Goal: Task Accomplishment & Management: Use online tool/utility

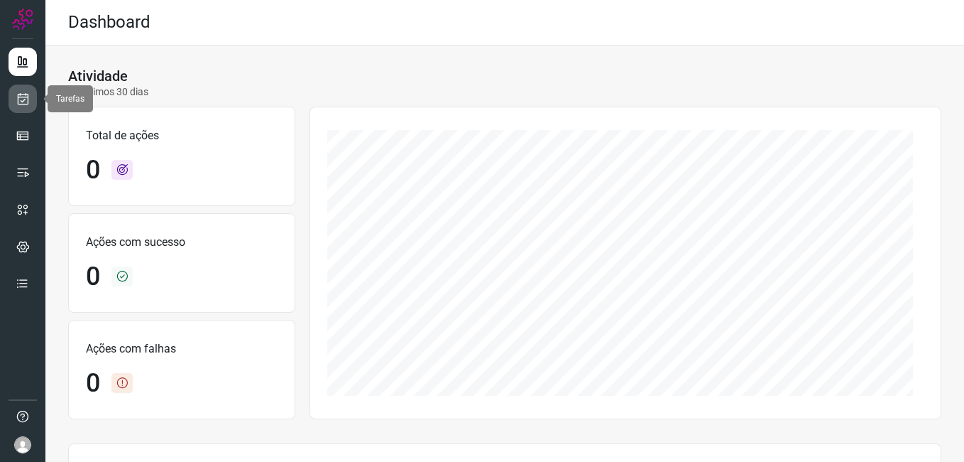
drag, startPoint x: 23, startPoint y: 91, endPoint x: 28, endPoint y: 98, distance: 9.1
click at [23, 91] on link at bounding box center [23, 98] width 28 height 28
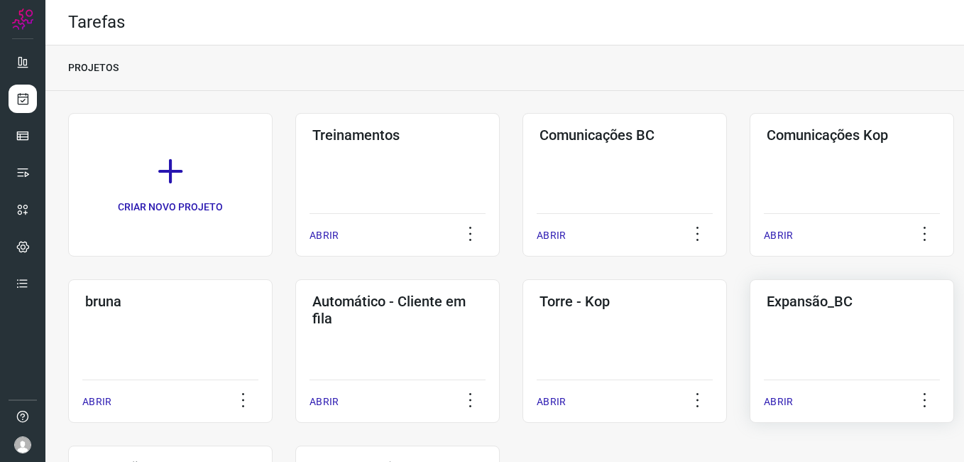
click at [793, 353] on div "Expansão_BC ABRIR" at bounding box center [852, 350] width 204 height 143
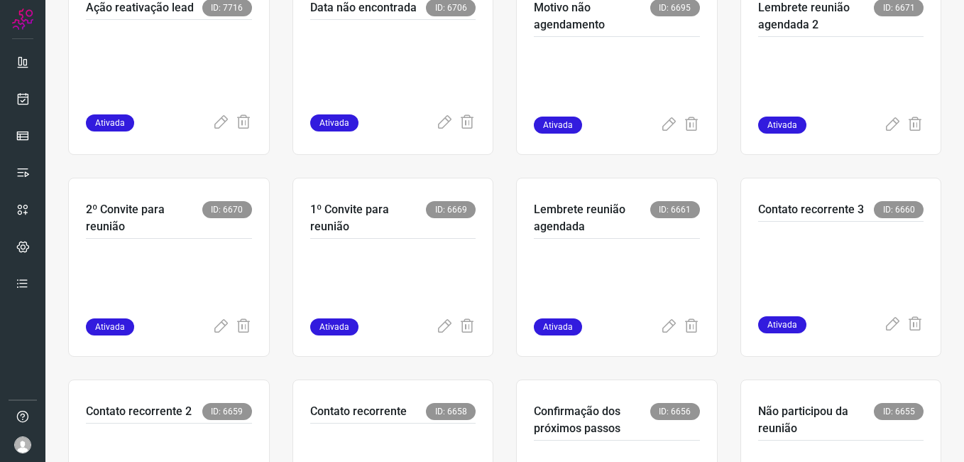
scroll to position [781, 0]
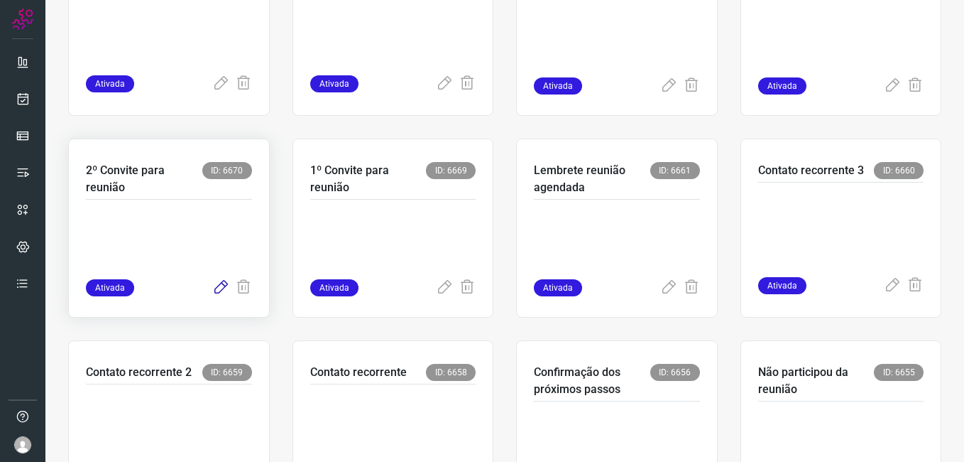
click at [215, 292] on icon at bounding box center [220, 287] width 17 height 17
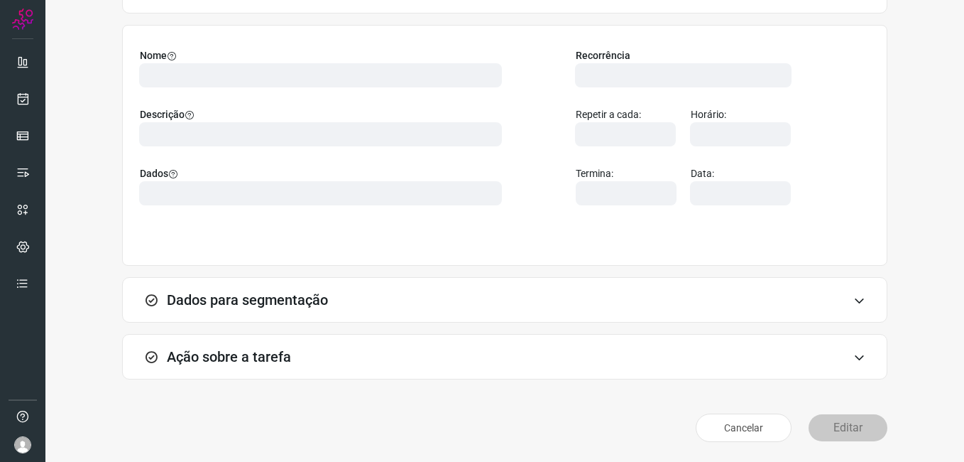
scroll to position [93, 0]
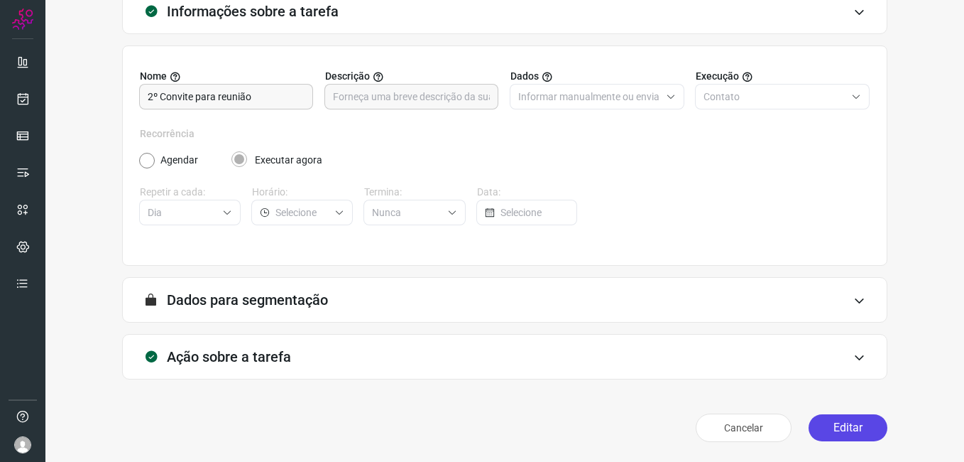
click at [829, 424] on button "Editar" at bounding box center [848, 427] width 79 height 27
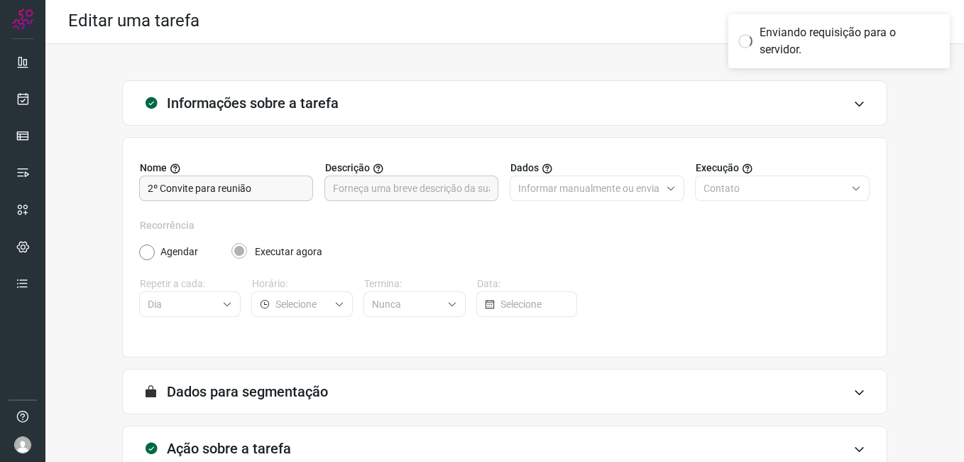
scroll to position [0, 0]
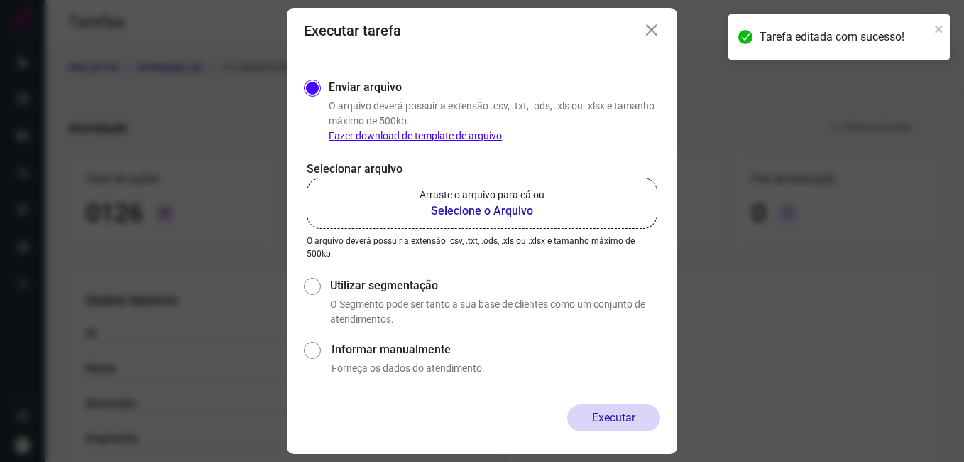
click at [463, 216] on b "Selecione o Arquivo" at bounding box center [482, 210] width 125 height 17
click at [0, 0] on input "Arraste o arquivo para cá ou Selecione o Arquivo" at bounding box center [0, 0] width 0 height 0
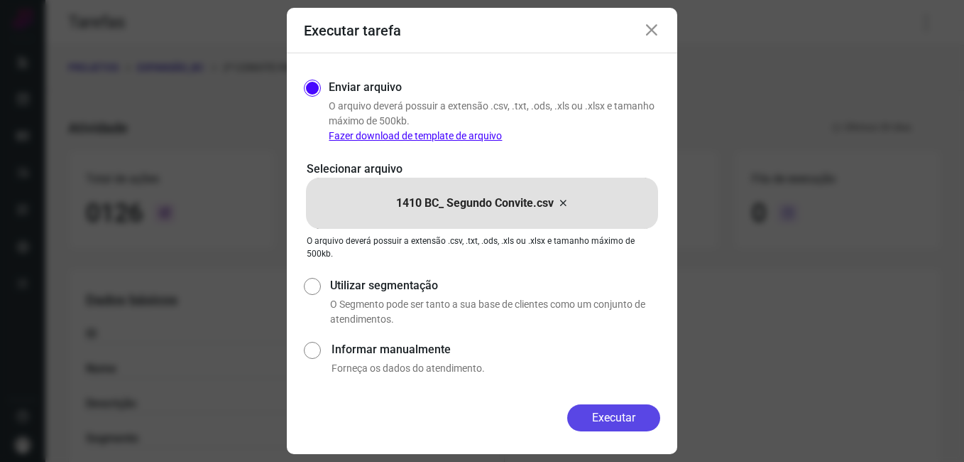
click at [582, 420] on button "Executar" at bounding box center [613, 417] width 93 height 27
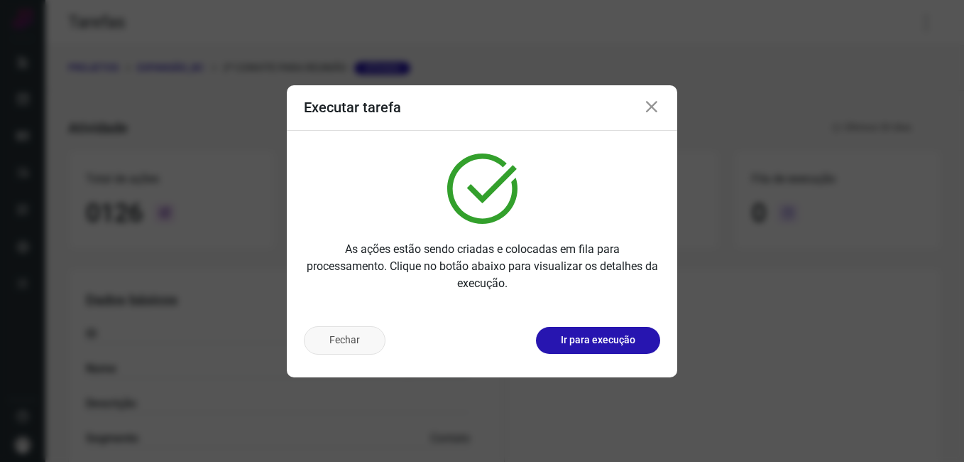
click at [342, 344] on button "Fechar" at bounding box center [345, 340] width 82 height 28
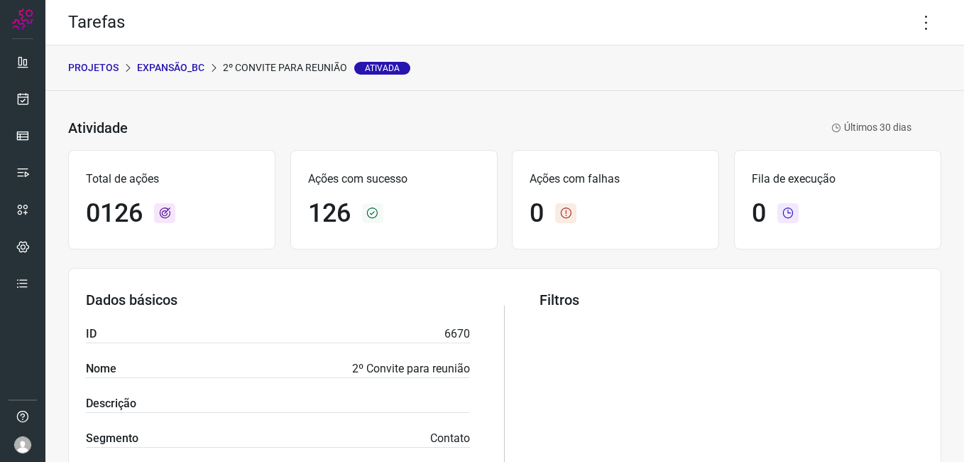
click at [150, 70] on p "Expansão_BC" at bounding box center [170, 67] width 67 height 15
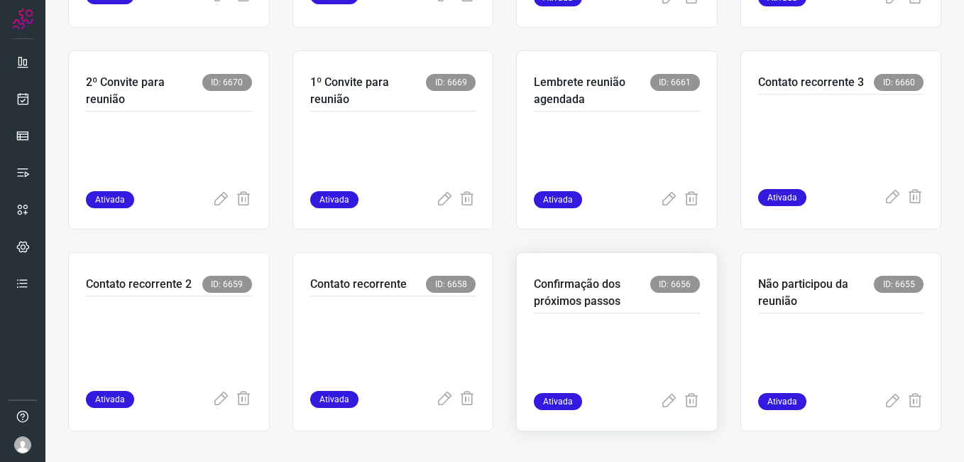
scroll to position [874, 0]
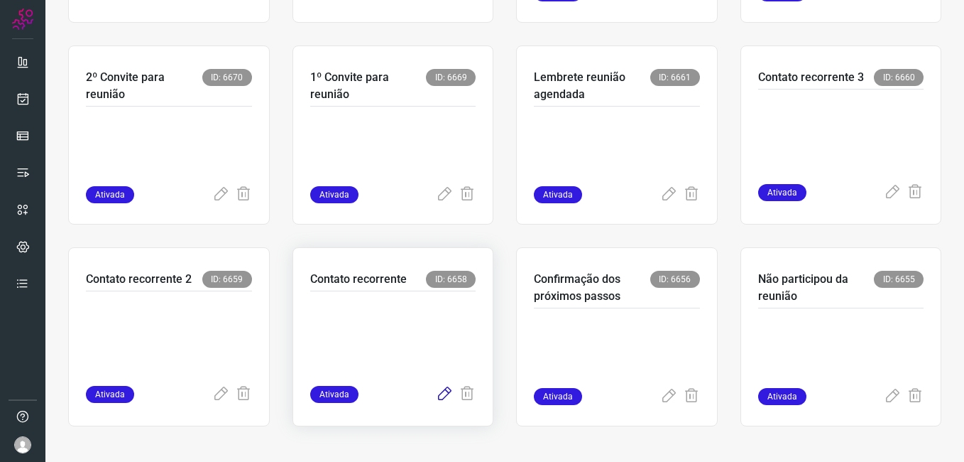
click at [436, 393] on icon at bounding box center [444, 394] width 17 height 17
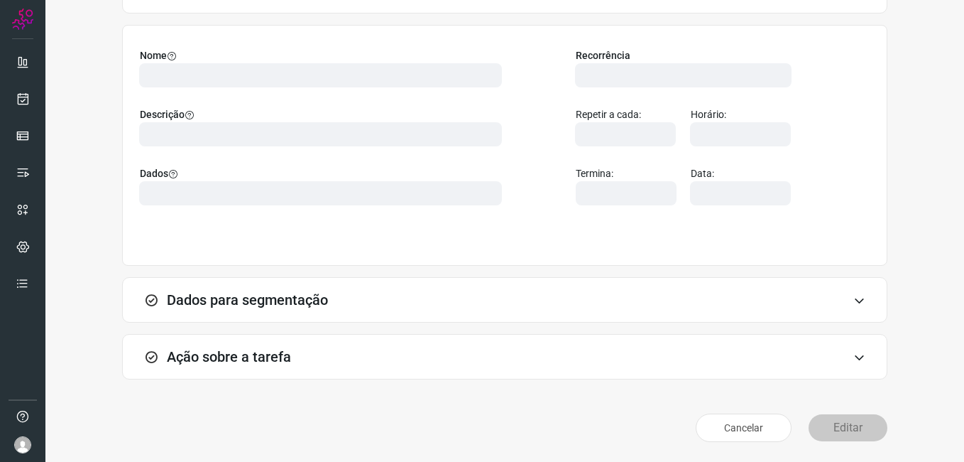
scroll to position [93, 0]
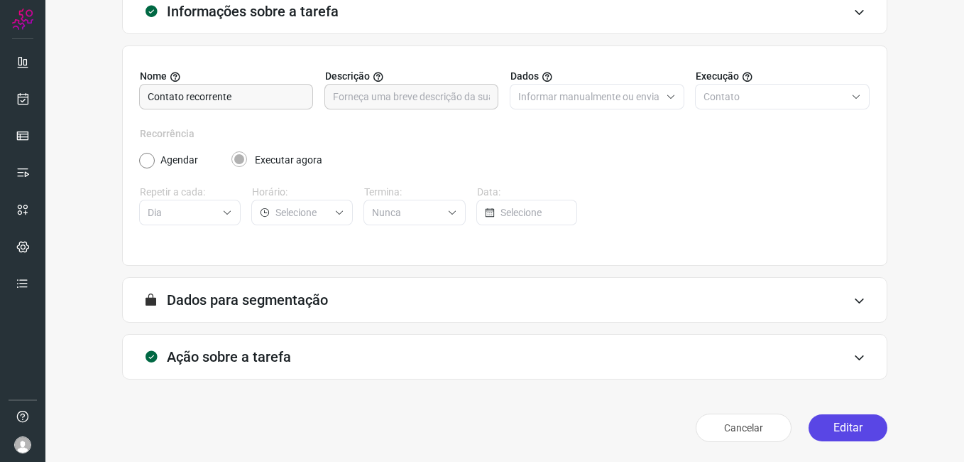
click at [835, 425] on button "Editar" at bounding box center [848, 427] width 79 height 27
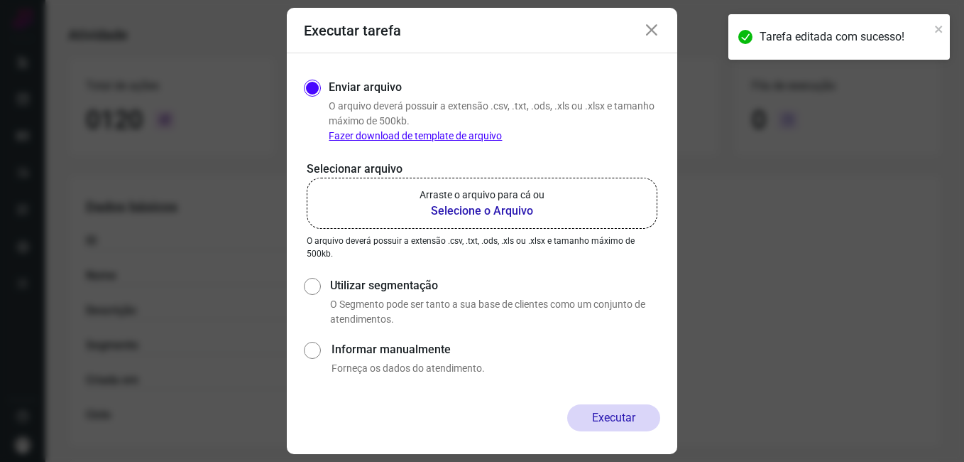
click at [462, 212] on b "Selecione o Arquivo" at bounding box center [482, 210] width 125 height 17
click at [0, 0] on input "Arraste o arquivo para cá ou Selecione o Arquivo" at bounding box center [0, 0] width 0 height 0
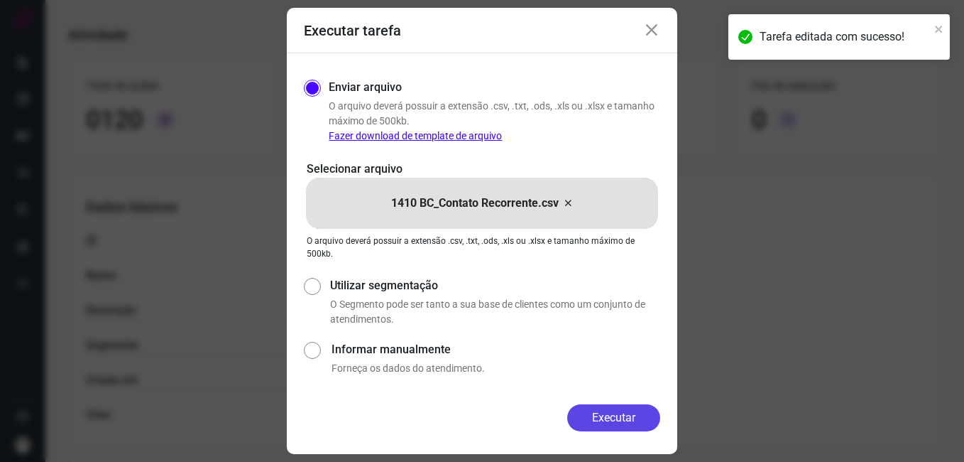
click at [588, 415] on button "Executar" at bounding box center [613, 417] width 93 height 27
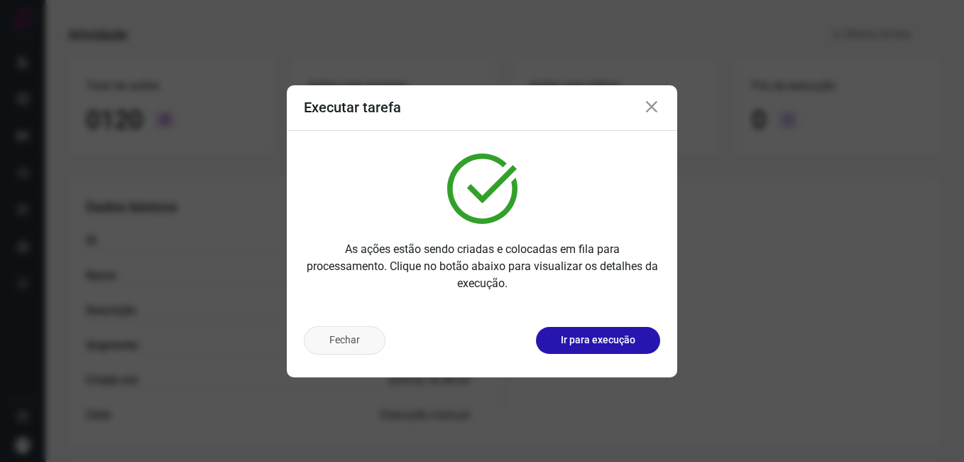
click at [369, 344] on button "Fechar" at bounding box center [345, 340] width 82 height 28
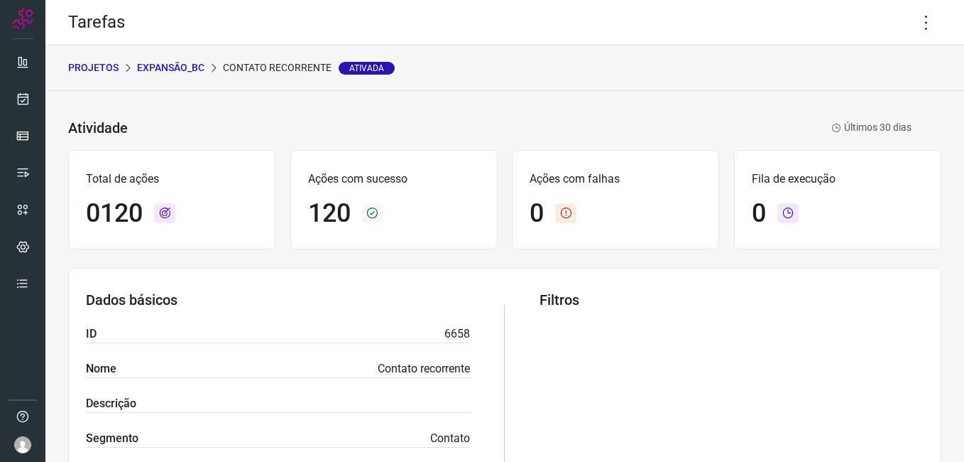
click at [176, 71] on p "Expansão_BC" at bounding box center [170, 67] width 67 height 15
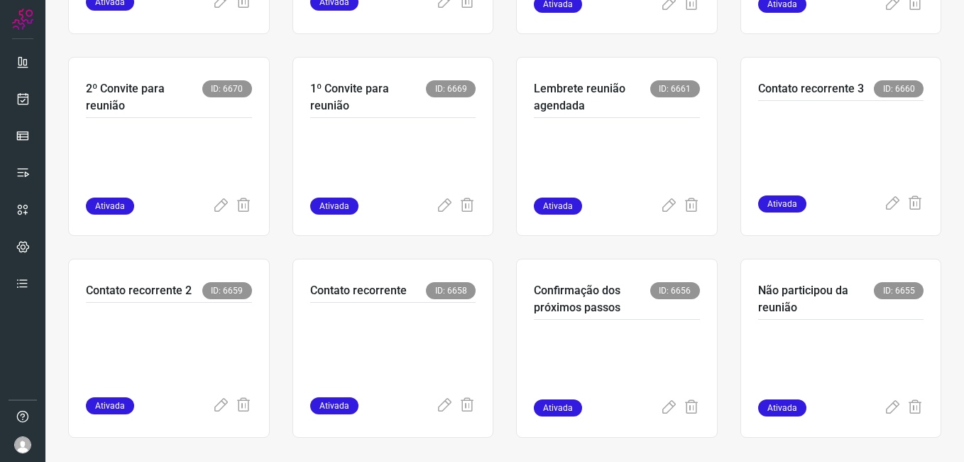
scroll to position [874, 0]
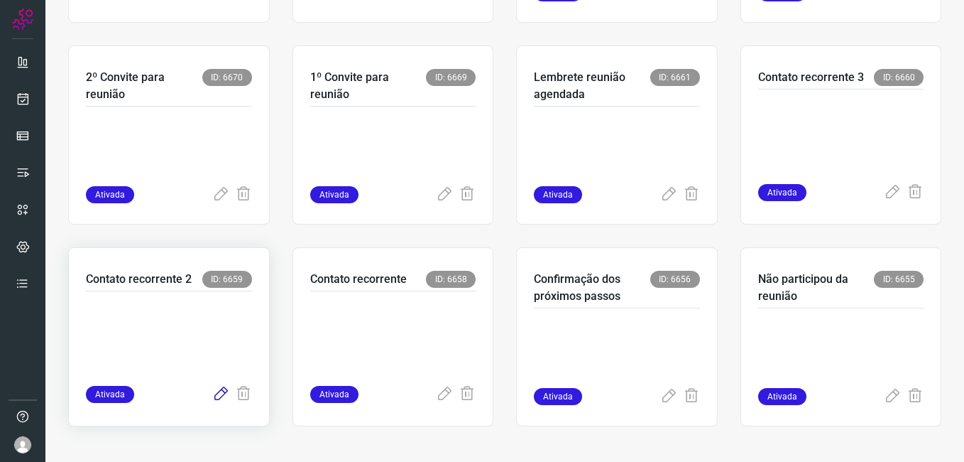
click at [212, 395] on icon at bounding box center [220, 394] width 17 height 17
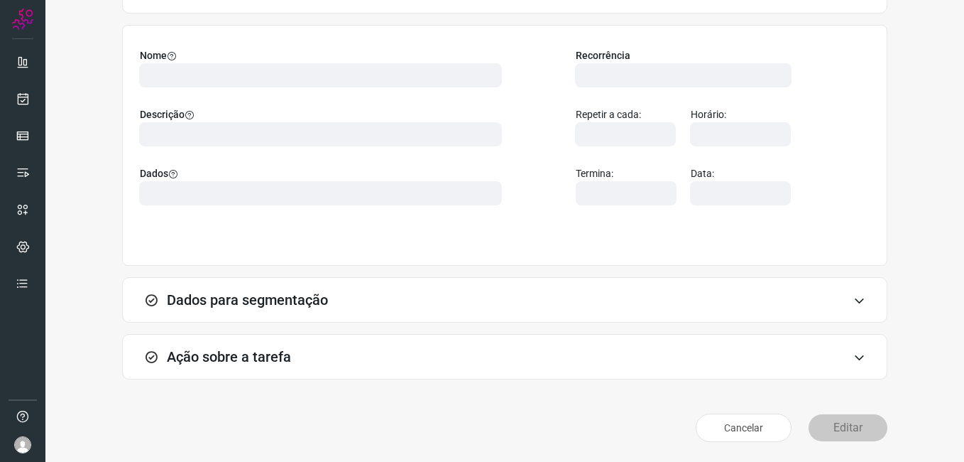
scroll to position [93, 0]
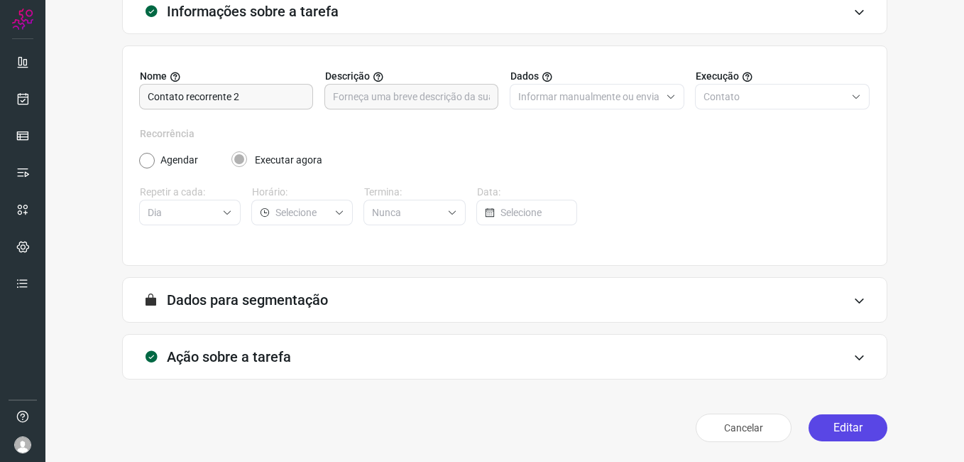
click at [828, 429] on button "Editar" at bounding box center [848, 427] width 79 height 27
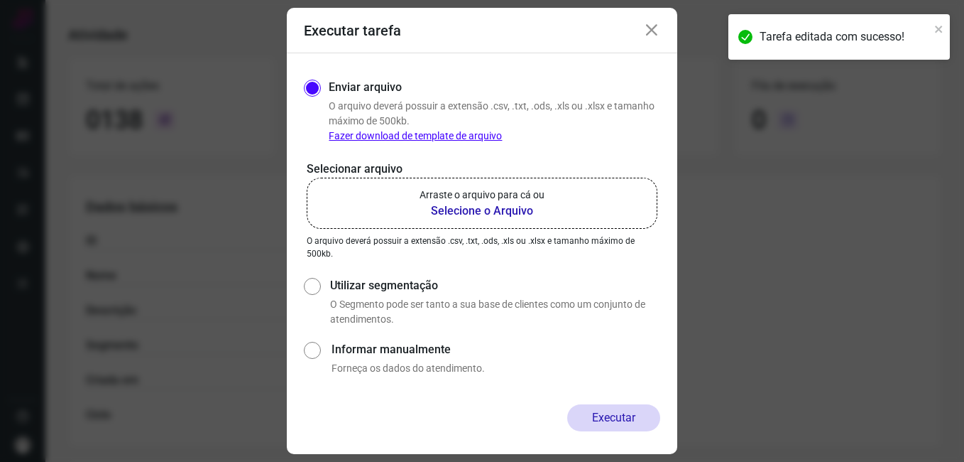
click at [469, 211] on b "Selecione o Arquivo" at bounding box center [482, 210] width 125 height 17
click at [0, 0] on input "Arraste o arquivo para cá ou Selecione o Arquivo" at bounding box center [0, 0] width 0 height 0
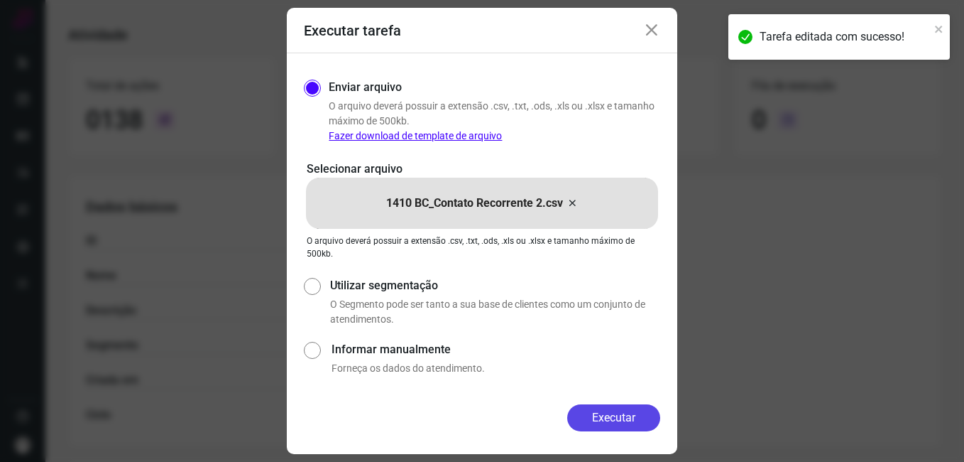
click at [585, 412] on button "Executar" at bounding box center [613, 417] width 93 height 27
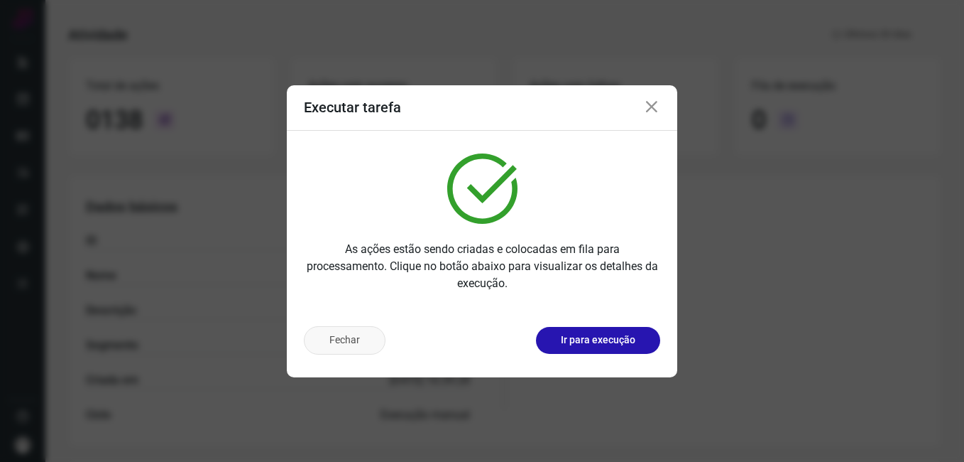
click at [328, 349] on button "Fechar" at bounding box center [345, 340] width 82 height 28
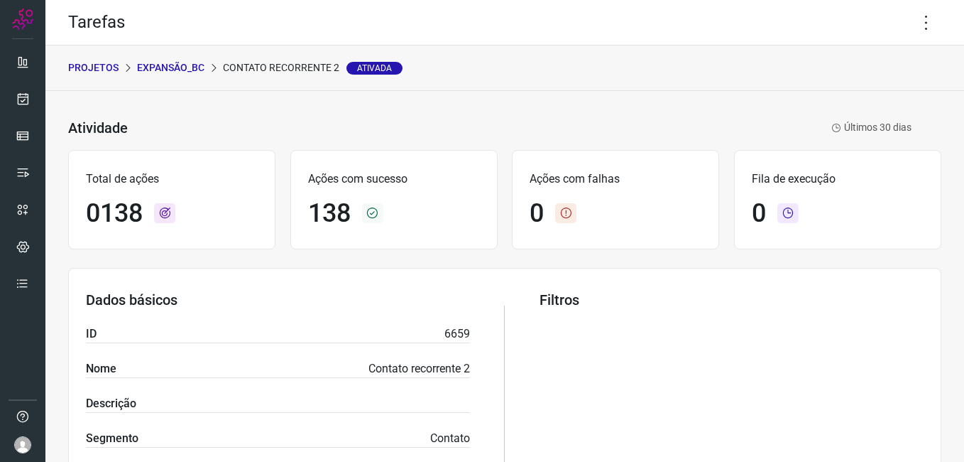
click at [174, 67] on p "Expansão_BC" at bounding box center [170, 67] width 67 height 15
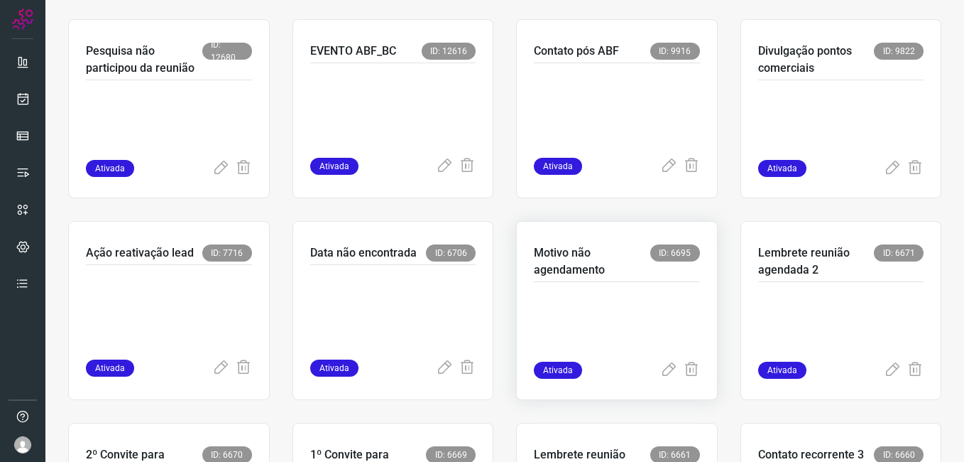
scroll to position [874, 0]
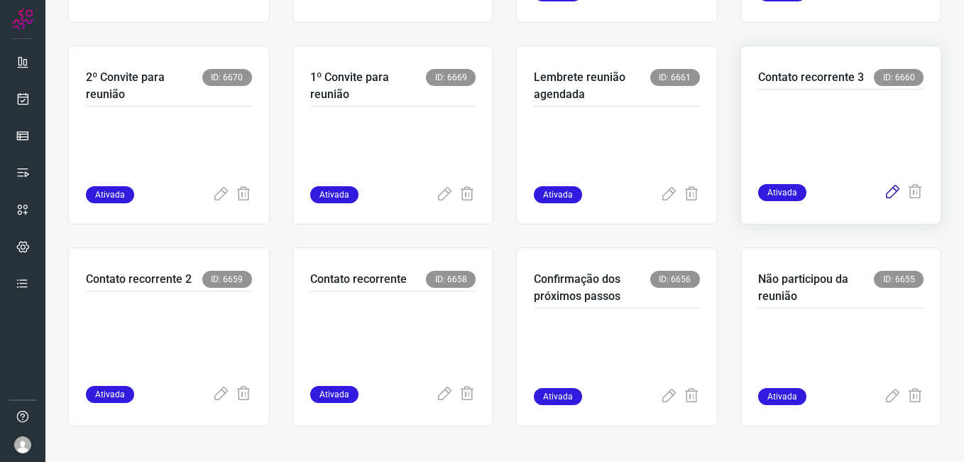
click at [884, 193] on icon at bounding box center [892, 192] width 17 height 17
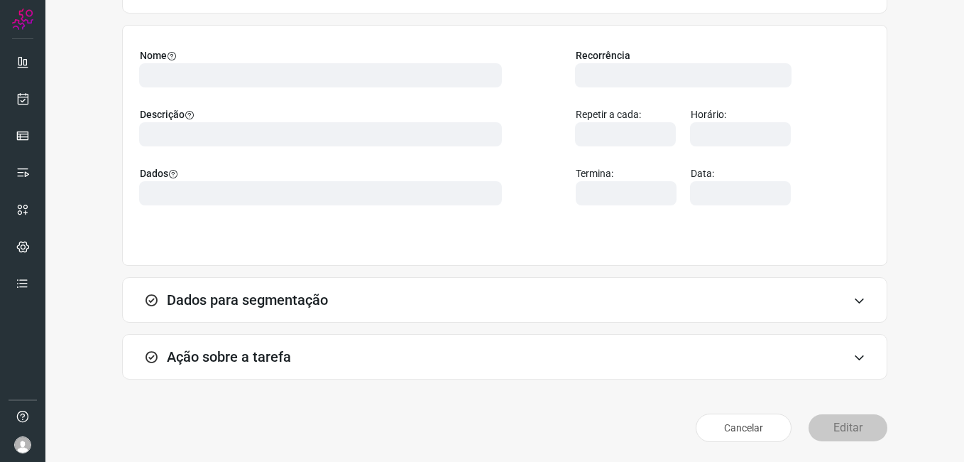
scroll to position [93, 0]
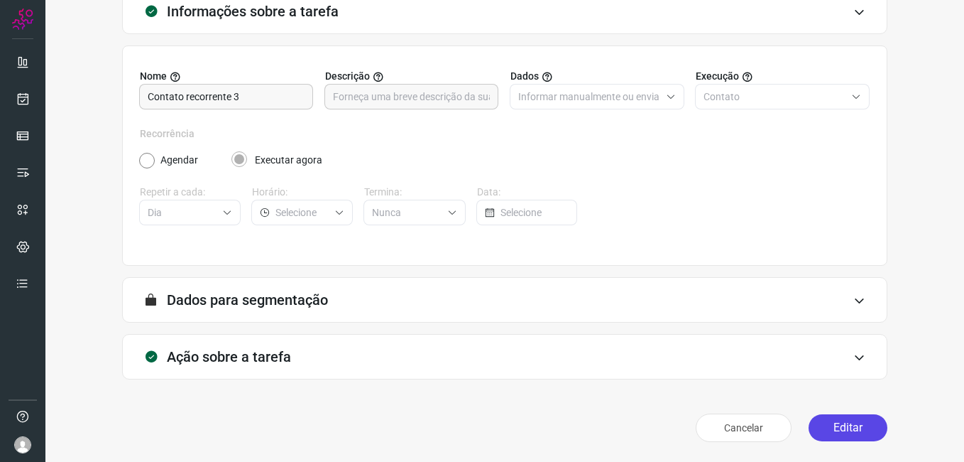
click at [822, 420] on button "Editar" at bounding box center [848, 427] width 79 height 27
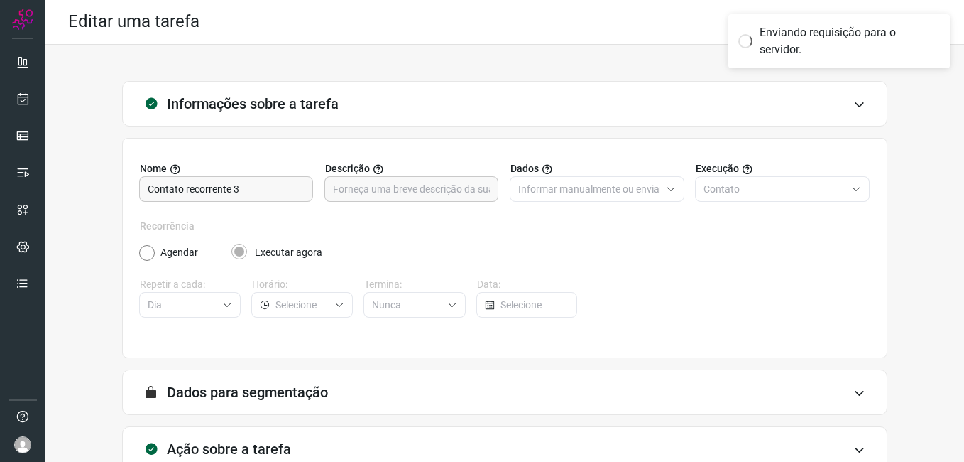
scroll to position [0, 0]
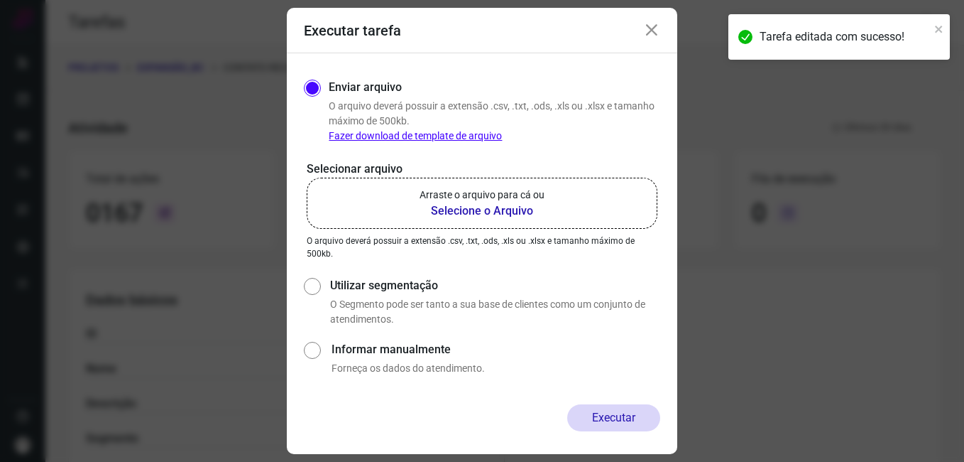
click at [490, 208] on b "Selecione o Arquivo" at bounding box center [482, 210] width 125 height 17
click at [0, 0] on input "Arraste o arquivo para cá ou Selecione o Arquivo" at bounding box center [0, 0] width 0 height 0
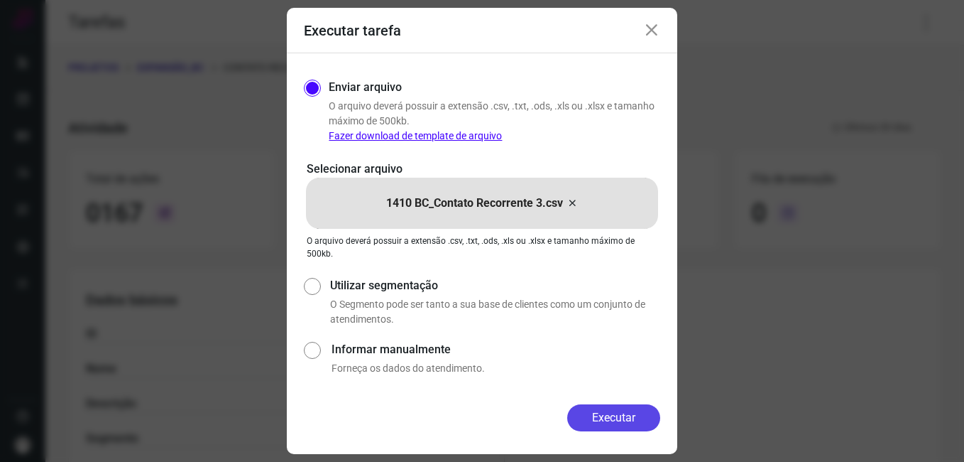
click at [596, 409] on button "Executar" at bounding box center [613, 417] width 93 height 27
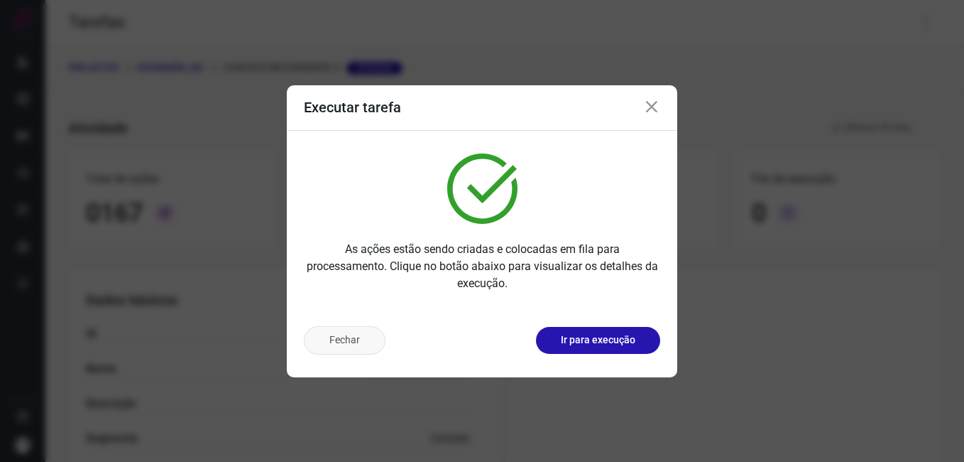
click at [352, 334] on button "Fechar" at bounding box center [345, 340] width 82 height 28
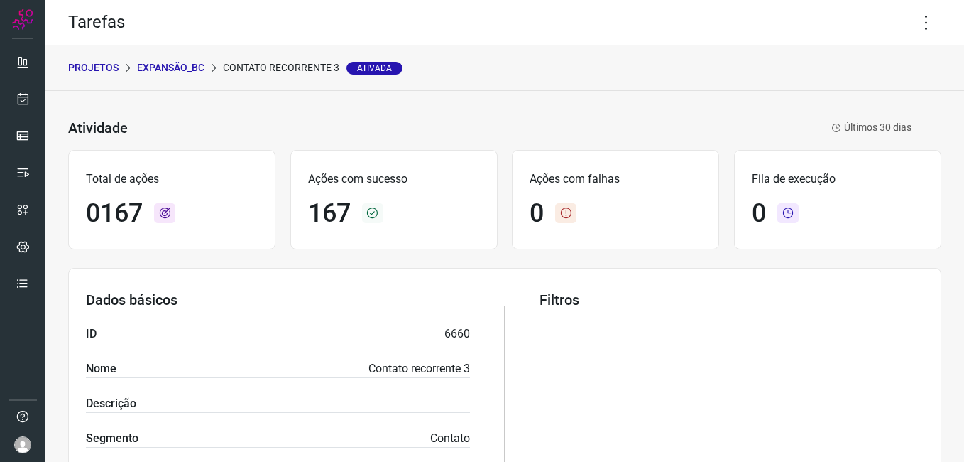
click at [168, 62] on p "Expansão_BC" at bounding box center [170, 67] width 67 height 15
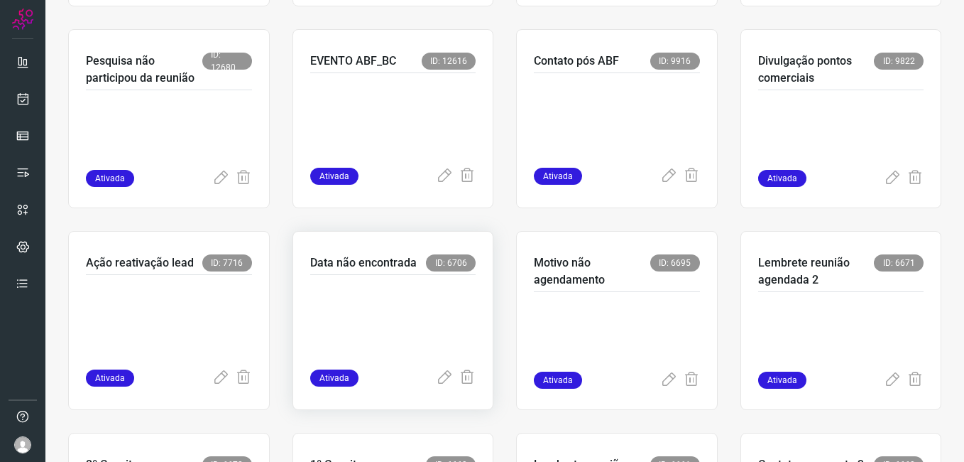
scroll to position [568, 0]
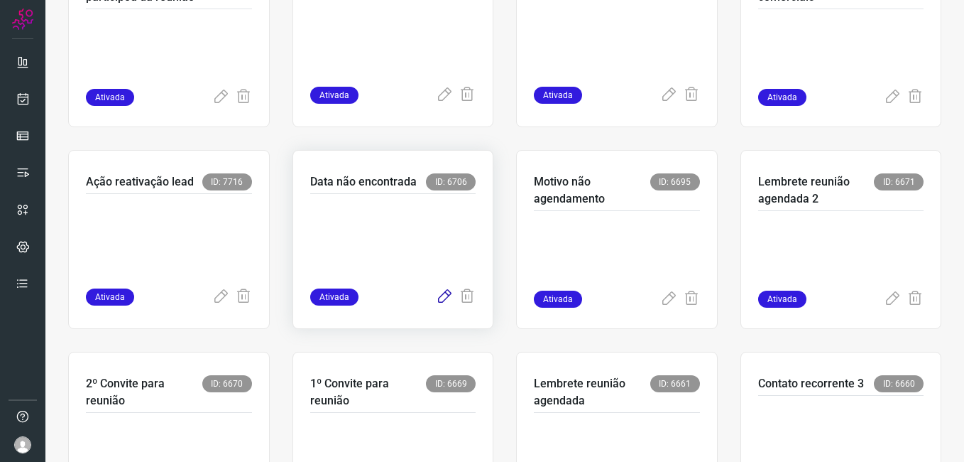
click at [440, 295] on icon at bounding box center [444, 296] width 17 height 17
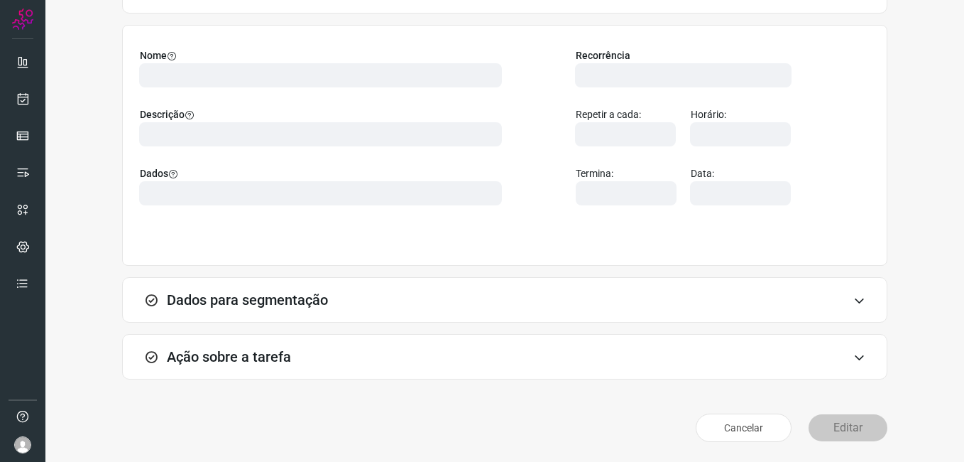
scroll to position [93, 0]
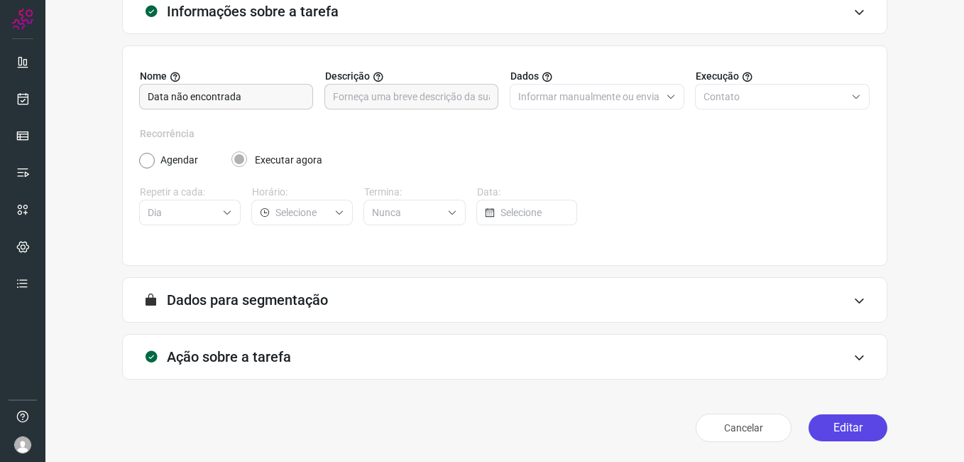
click at [836, 426] on button "Editar" at bounding box center [848, 427] width 79 height 27
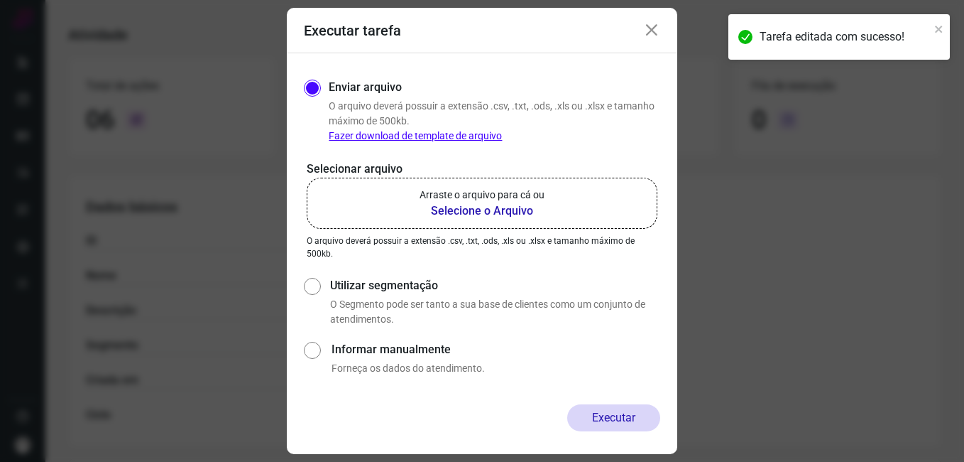
click at [467, 208] on b "Selecione o Arquivo" at bounding box center [482, 210] width 125 height 17
click at [0, 0] on input "Arraste o arquivo para cá ou Selecione o Arquivo" at bounding box center [0, 0] width 0 height 0
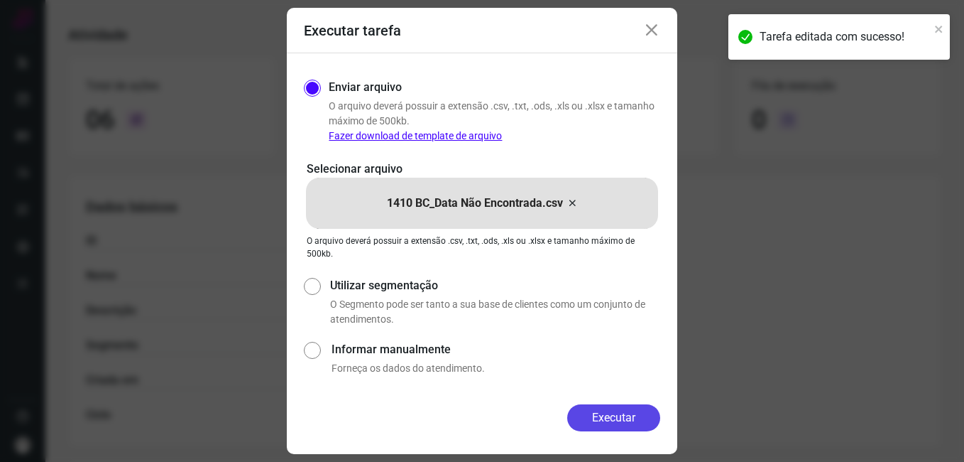
click at [612, 412] on button "Executar" at bounding box center [613, 417] width 93 height 27
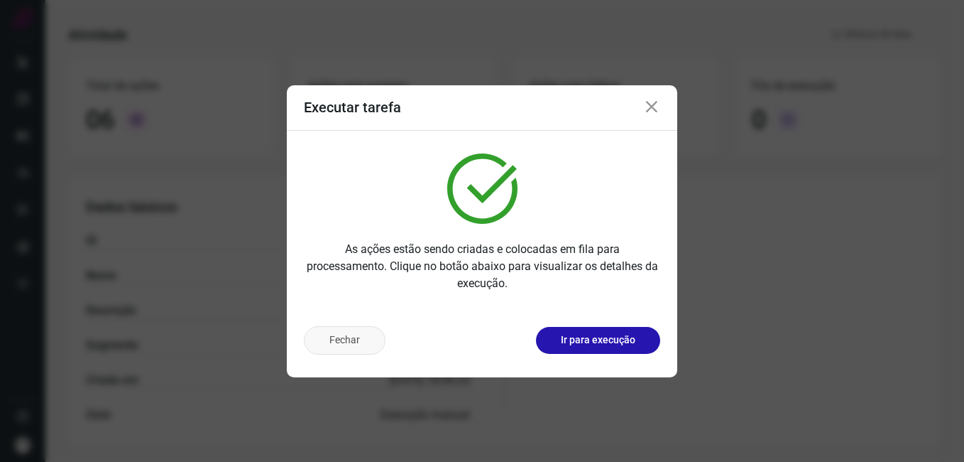
click at [365, 348] on button "Fechar" at bounding box center [345, 340] width 82 height 28
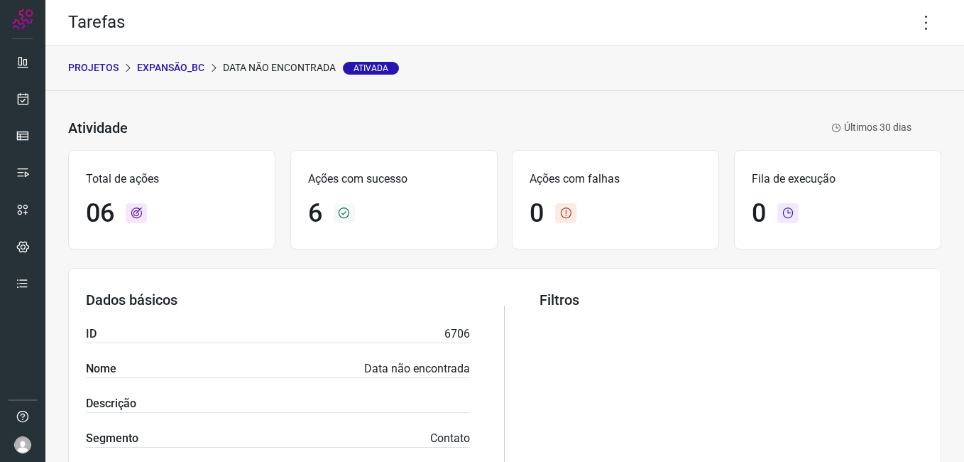
click at [168, 64] on p "Expansão_BC" at bounding box center [170, 67] width 67 height 15
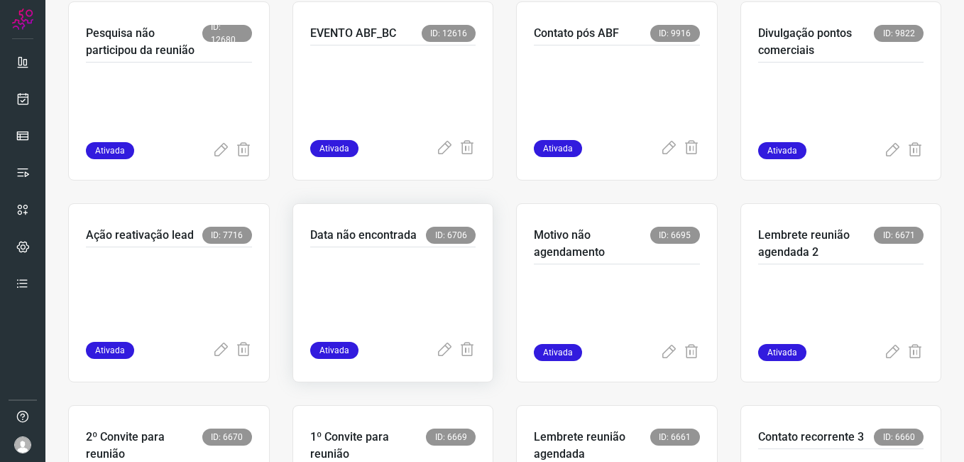
scroll to position [874, 0]
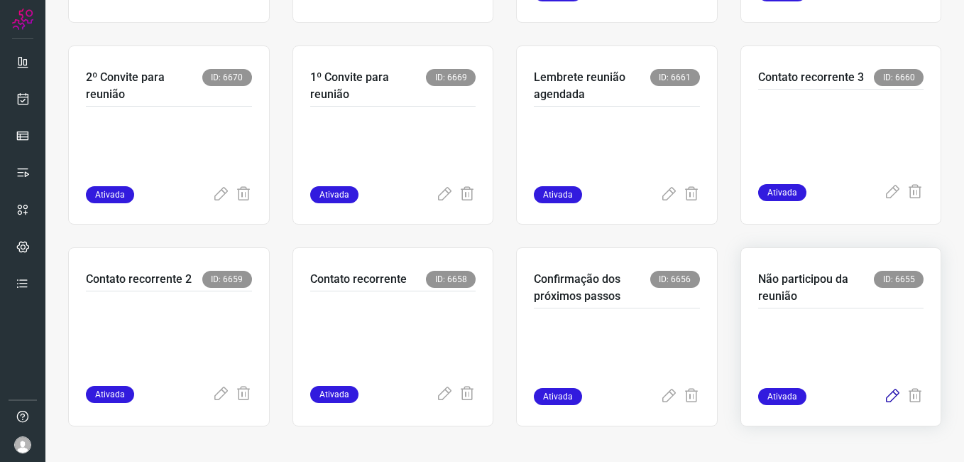
click at [888, 397] on icon at bounding box center [892, 396] width 17 height 17
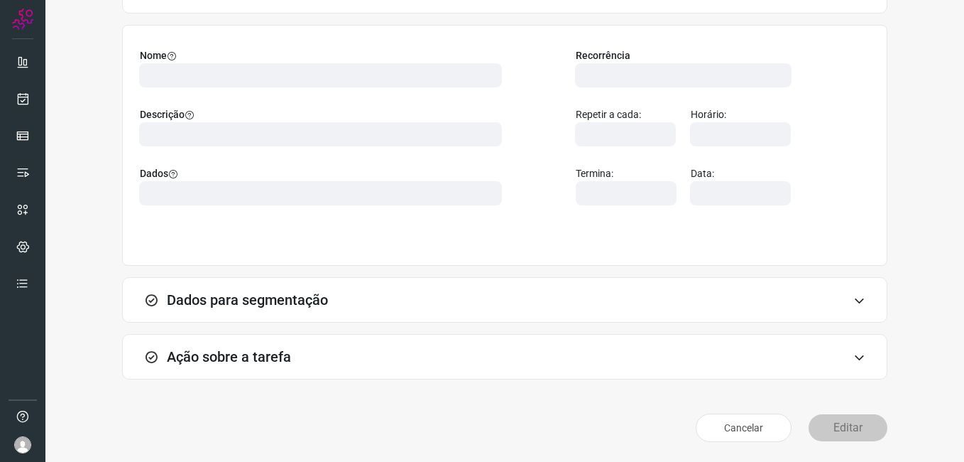
scroll to position [93, 0]
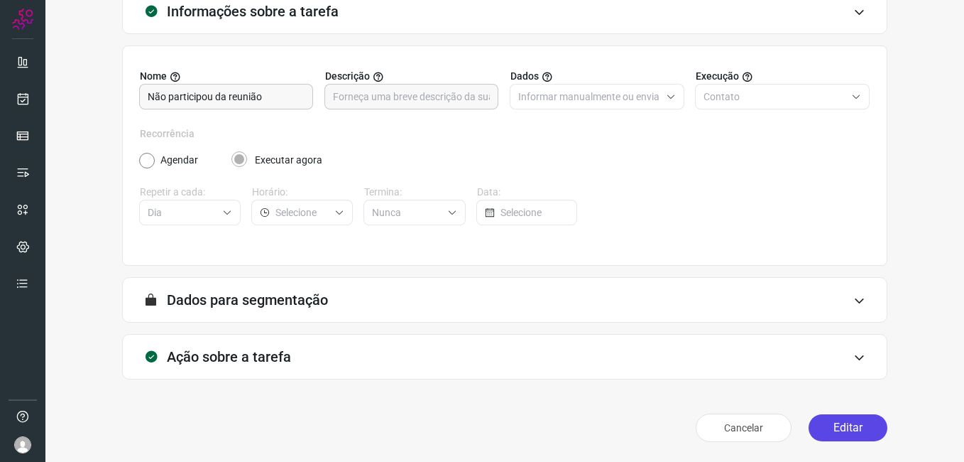
click at [826, 426] on button "Editar" at bounding box center [848, 427] width 79 height 27
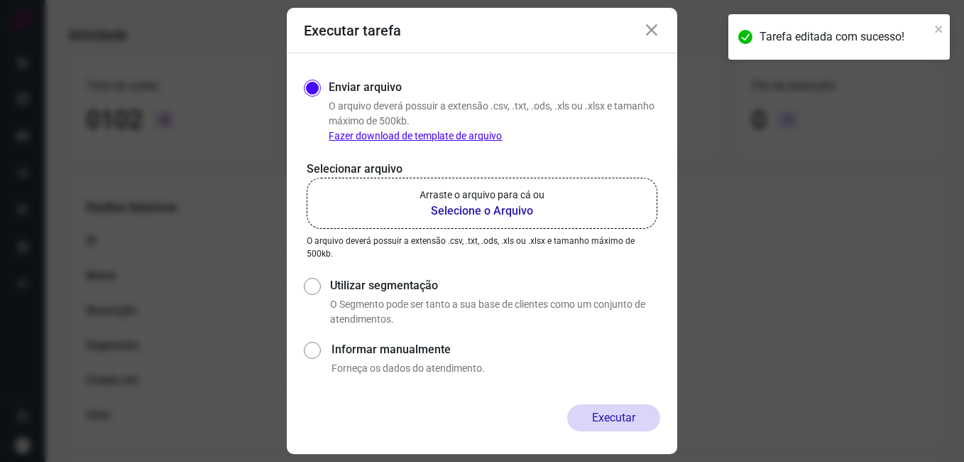
click at [469, 211] on b "Selecione o Arquivo" at bounding box center [482, 210] width 125 height 17
click at [0, 0] on input "Arraste o arquivo para cá ou Selecione o Arquivo" at bounding box center [0, 0] width 0 height 0
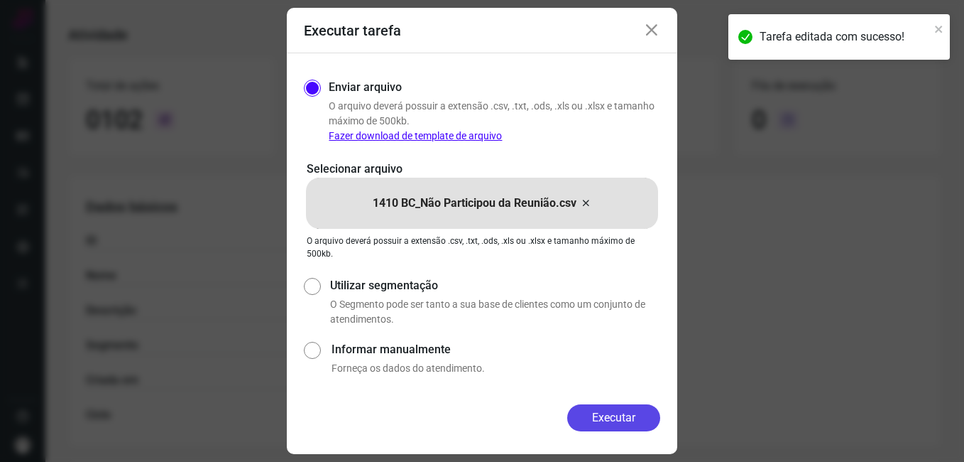
click at [582, 415] on button "Executar" at bounding box center [613, 417] width 93 height 27
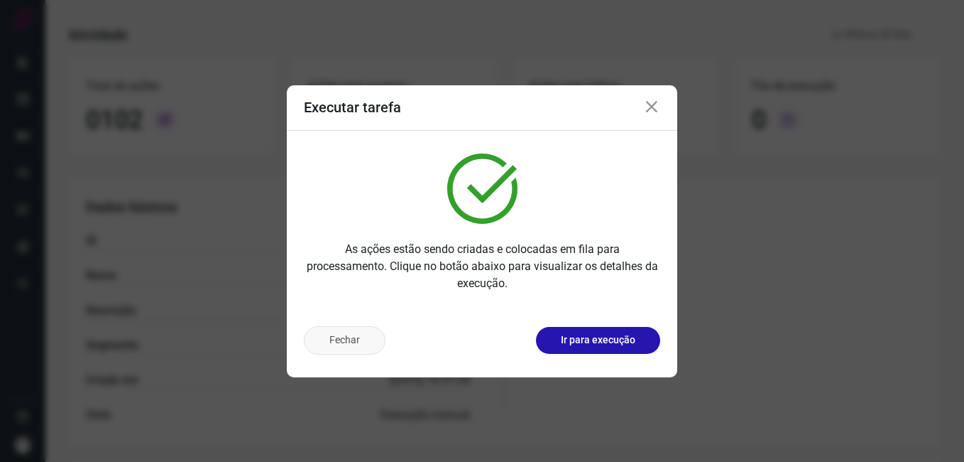
click at [334, 349] on button "Fechar" at bounding box center [345, 340] width 82 height 28
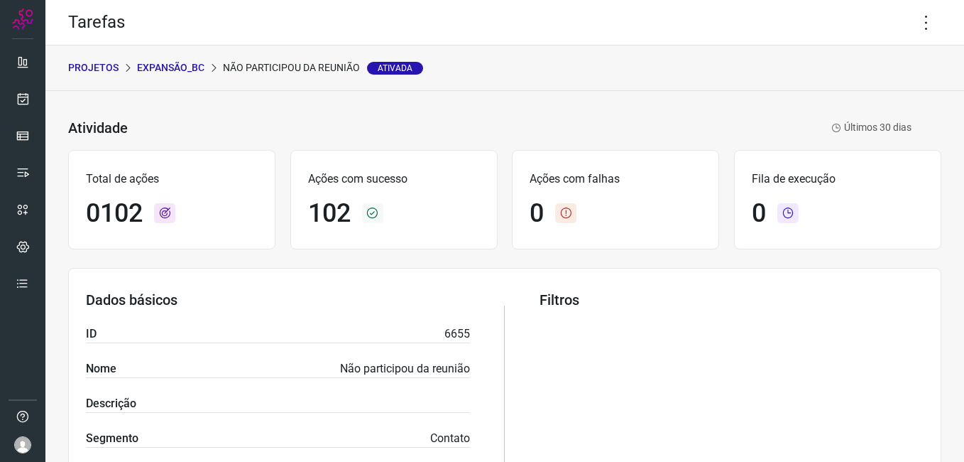
click at [156, 65] on p "Expansão_BC" at bounding box center [170, 67] width 67 height 15
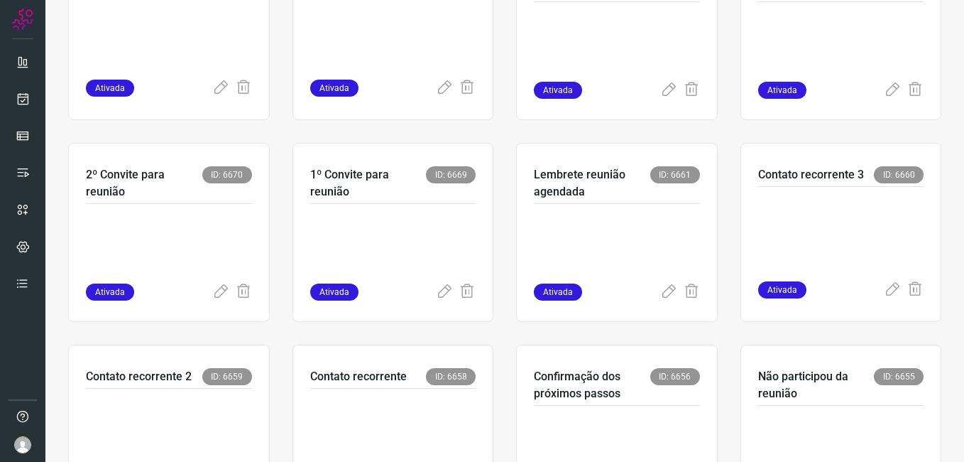
scroll to position [781, 0]
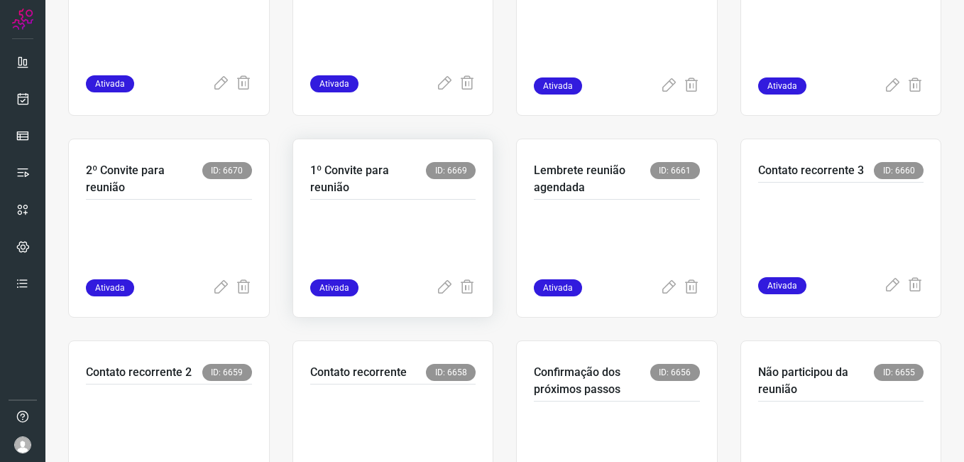
click at [412, 277] on p at bounding box center [393, 243] width 166 height 71
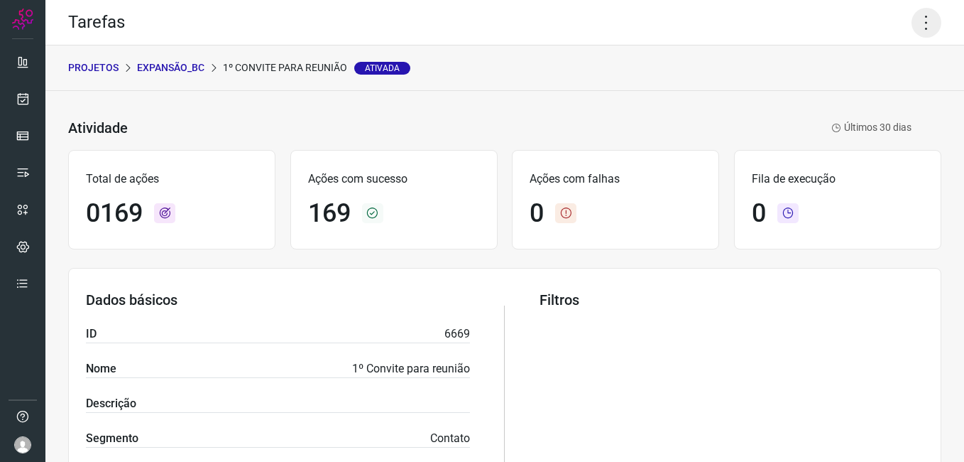
click at [925, 21] on icon at bounding box center [927, 23] width 30 height 30
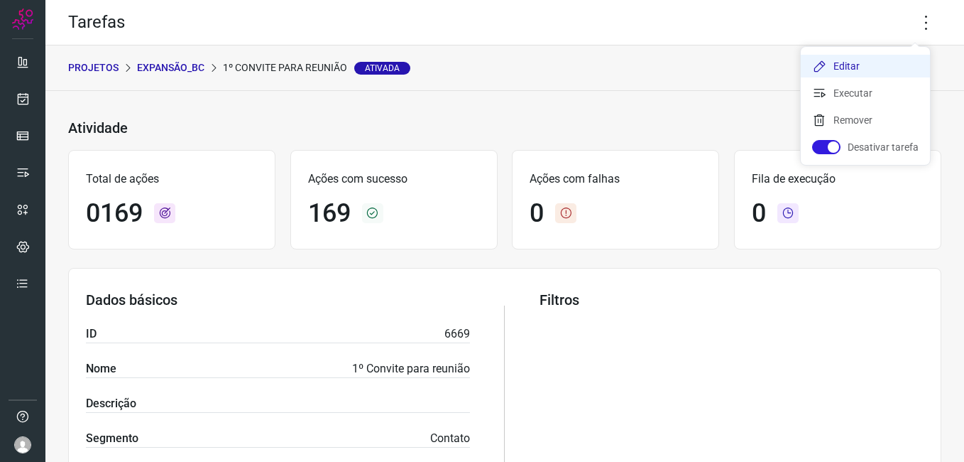
click at [849, 64] on li "Editar" at bounding box center [865, 66] width 129 height 23
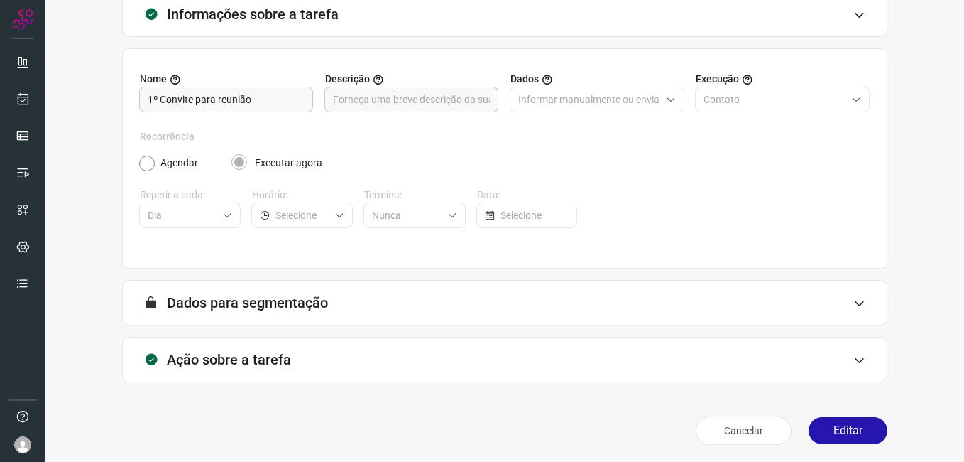
scroll to position [93, 0]
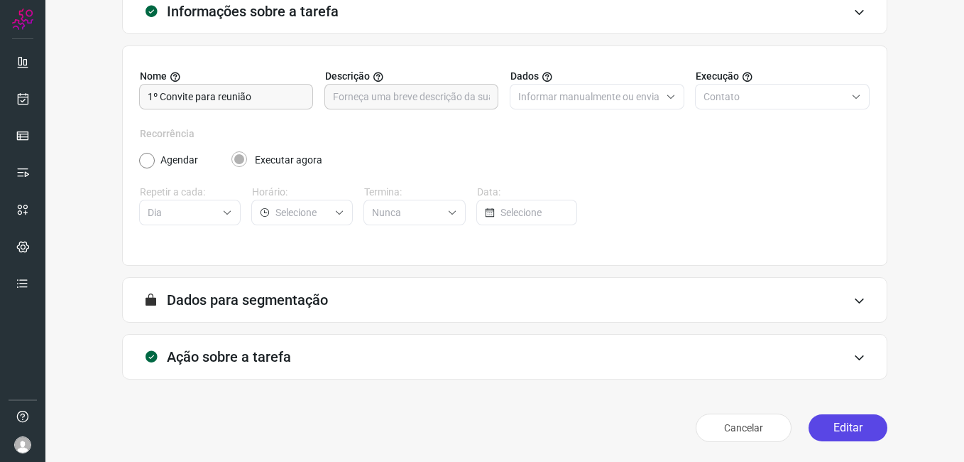
click at [840, 431] on button "Editar" at bounding box center [848, 427] width 79 height 27
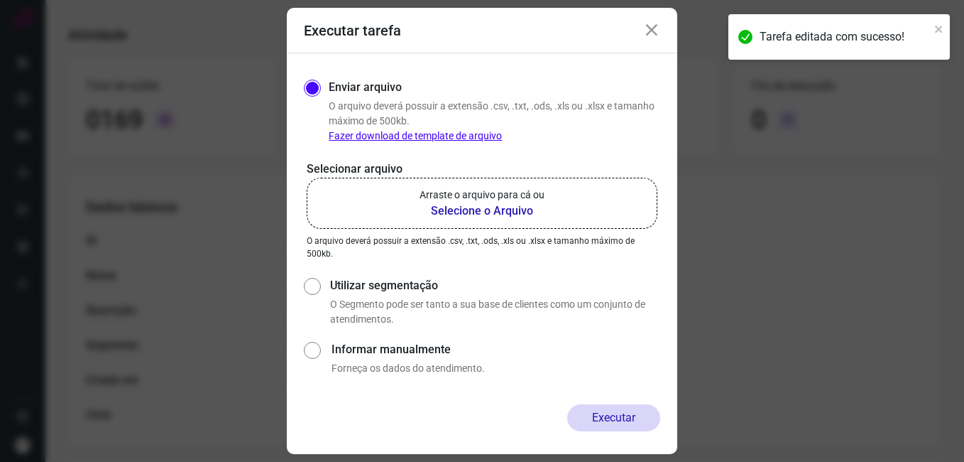
click at [481, 207] on b "Selecione o Arquivo" at bounding box center [482, 210] width 125 height 17
click at [0, 0] on input "Arraste o arquivo para cá ou Selecione o Arquivo" at bounding box center [0, 0] width 0 height 0
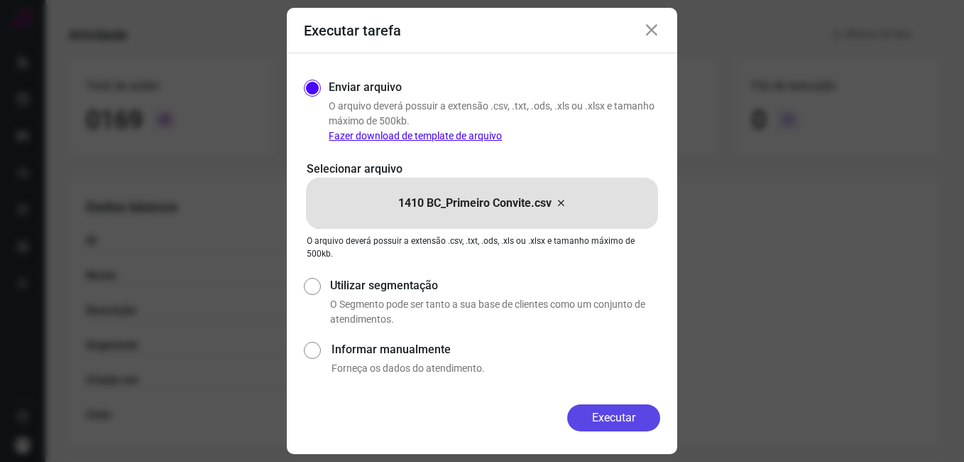
click at [571, 421] on button "Executar" at bounding box center [613, 417] width 93 height 27
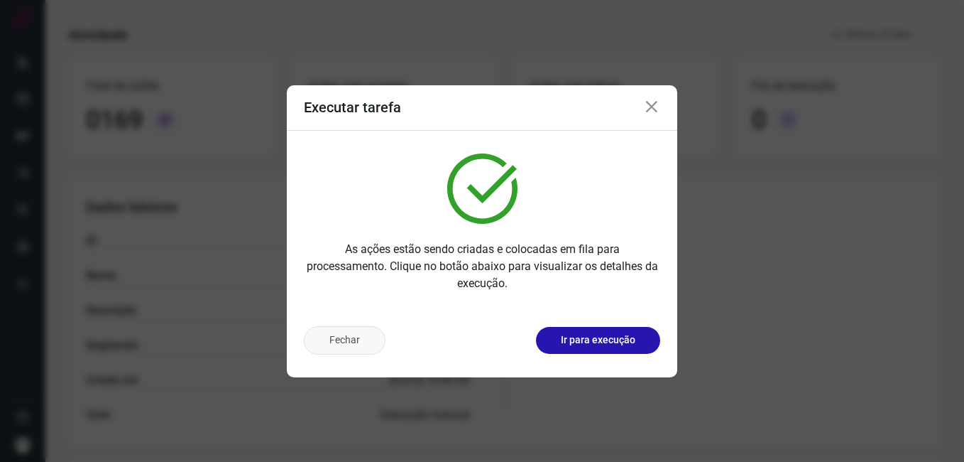
click at [362, 344] on button "Fechar" at bounding box center [345, 340] width 82 height 28
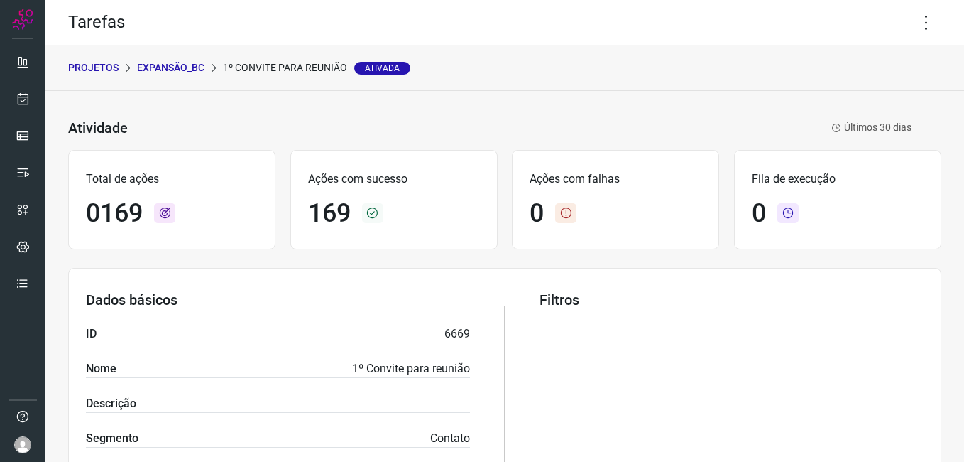
click at [182, 65] on p "Expansão_BC" at bounding box center [170, 67] width 67 height 15
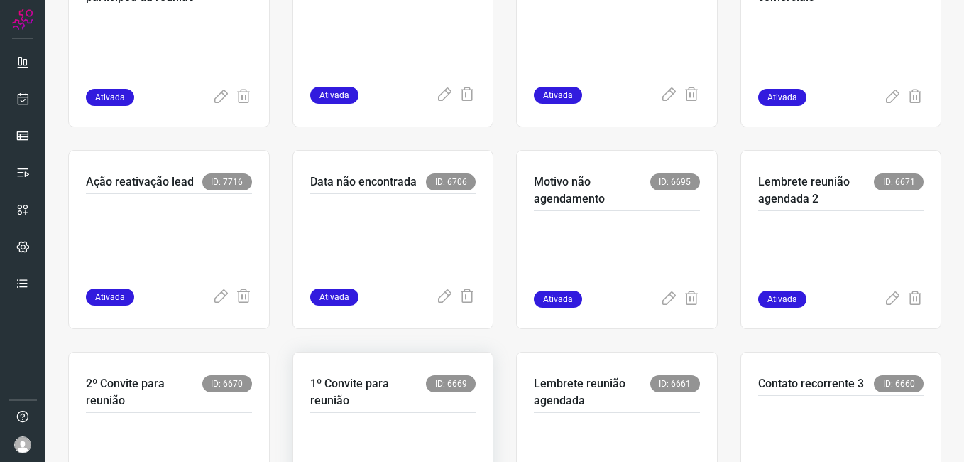
scroll to position [710, 0]
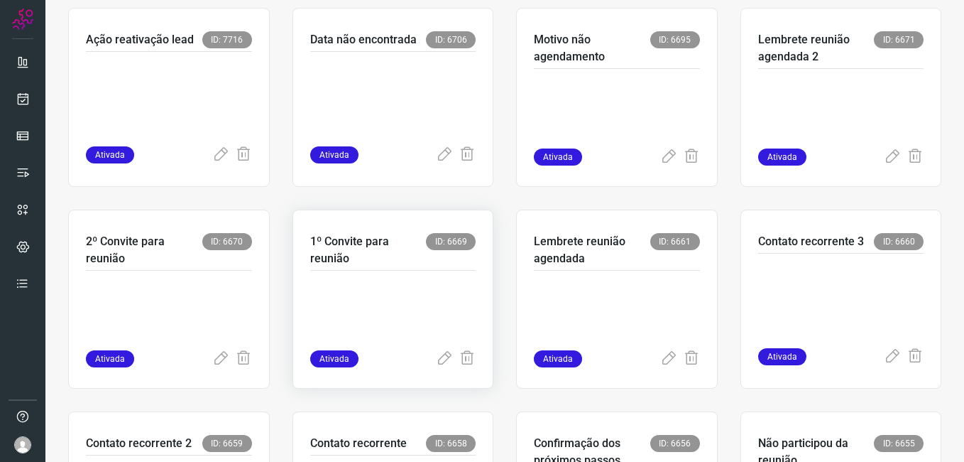
click at [398, 351] on div "Ativada" at bounding box center [393, 358] width 166 height 17
click at [398, 309] on p at bounding box center [393, 314] width 166 height 71
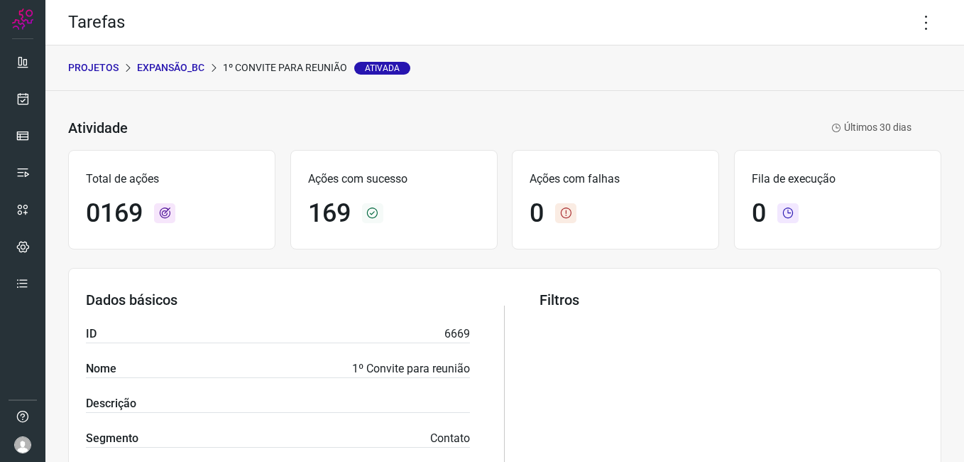
click at [182, 69] on p "Expansão_BC" at bounding box center [170, 67] width 67 height 15
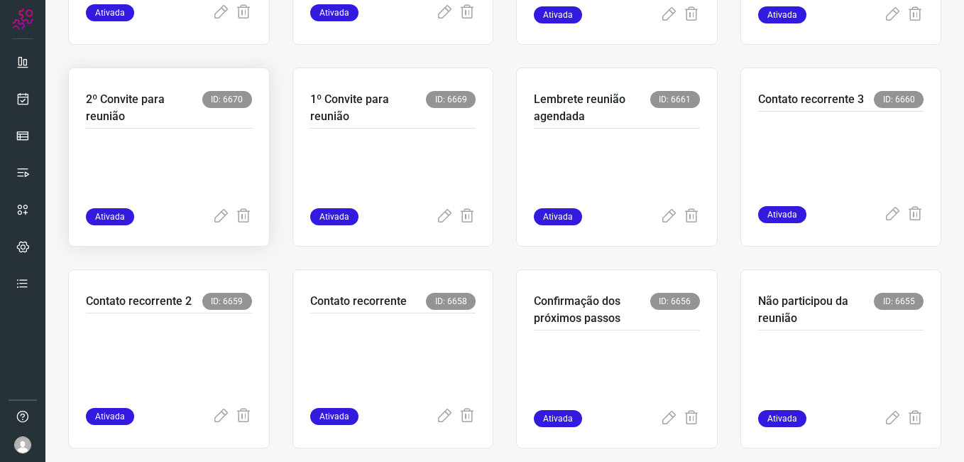
click at [218, 147] on p at bounding box center [169, 172] width 166 height 71
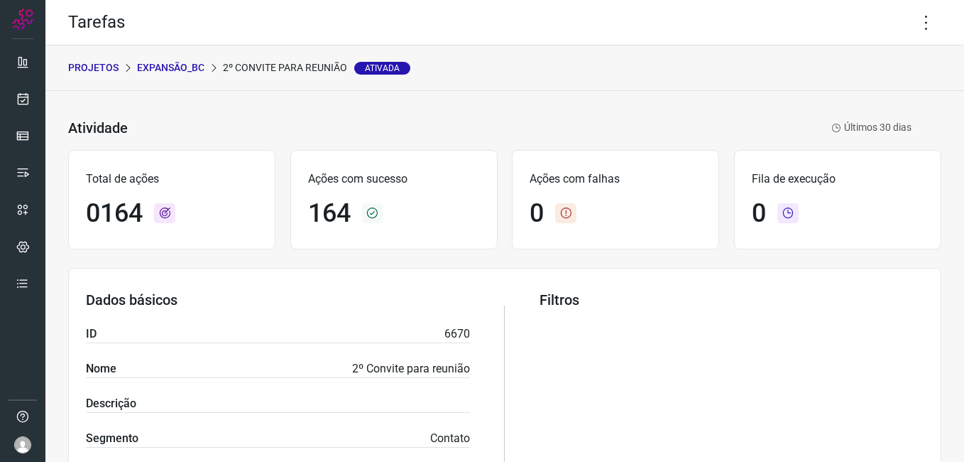
click at [159, 69] on p "Expansão_BC" at bounding box center [170, 67] width 67 height 15
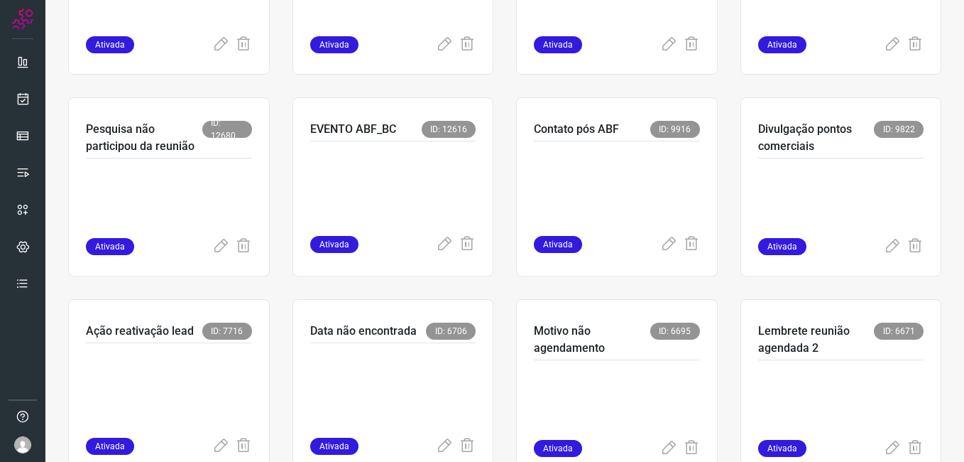
scroll to position [426, 0]
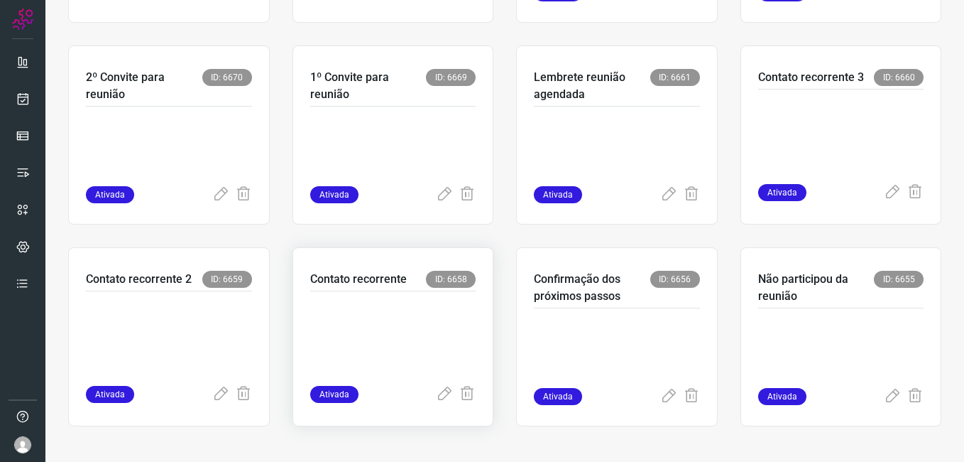
click at [345, 304] on p at bounding box center [393, 335] width 166 height 71
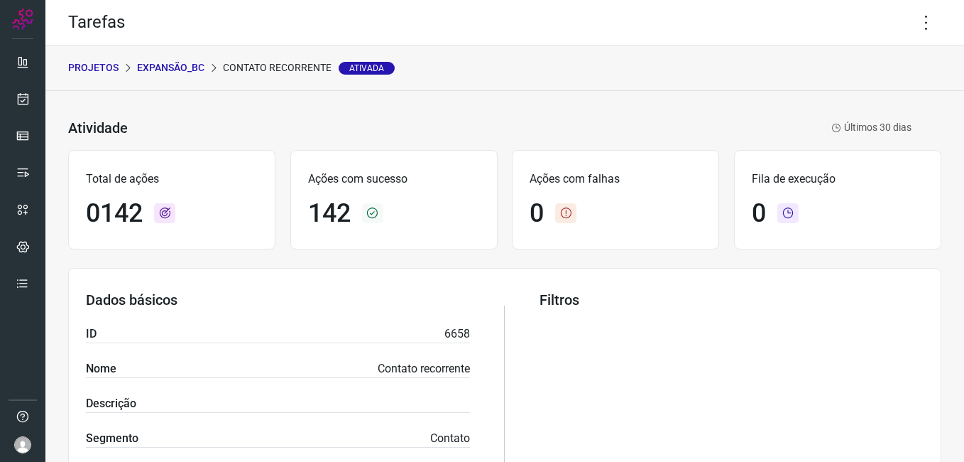
click at [165, 68] on p "Expansão_BC" at bounding box center [170, 67] width 67 height 15
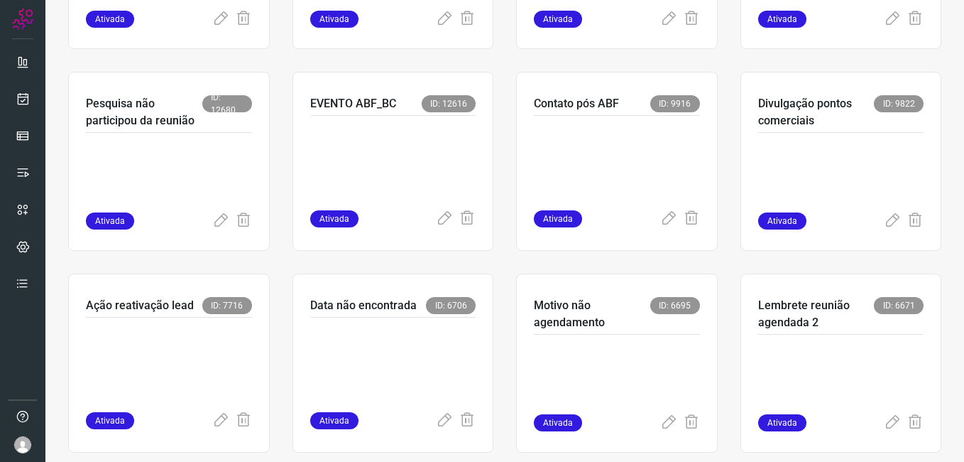
scroll to position [497, 0]
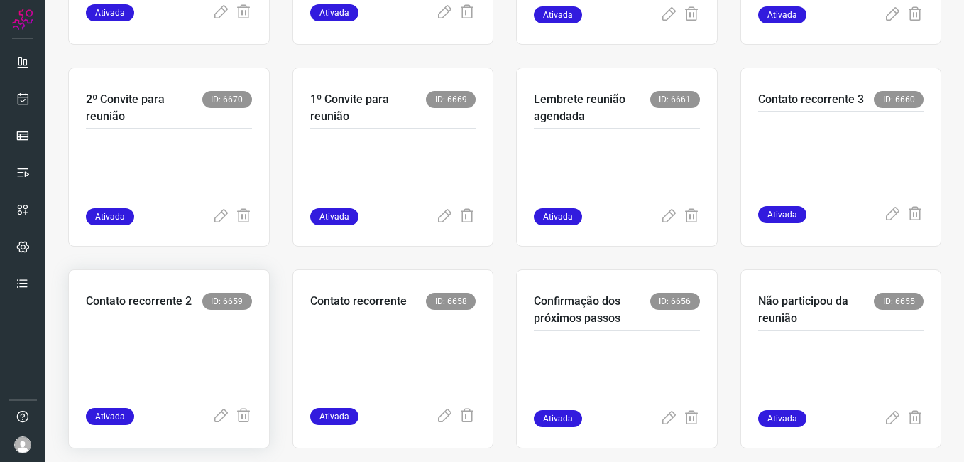
click at [222, 349] on p at bounding box center [169, 357] width 166 height 71
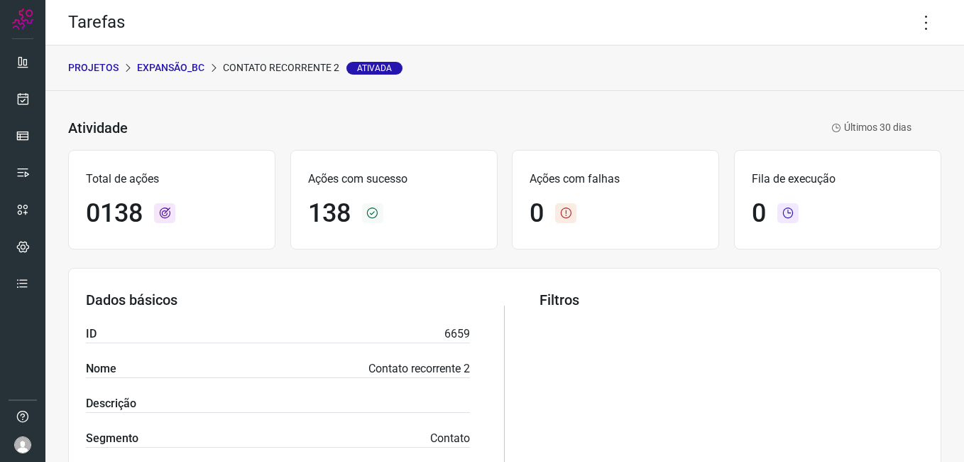
click at [167, 74] on p "Expansão_BC" at bounding box center [170, 67] width 67 height 15
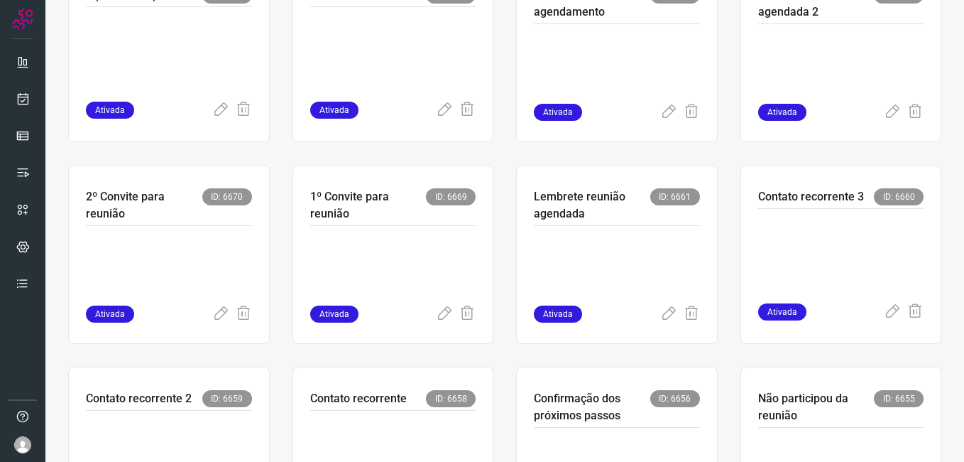
scroll to position [874, 0]
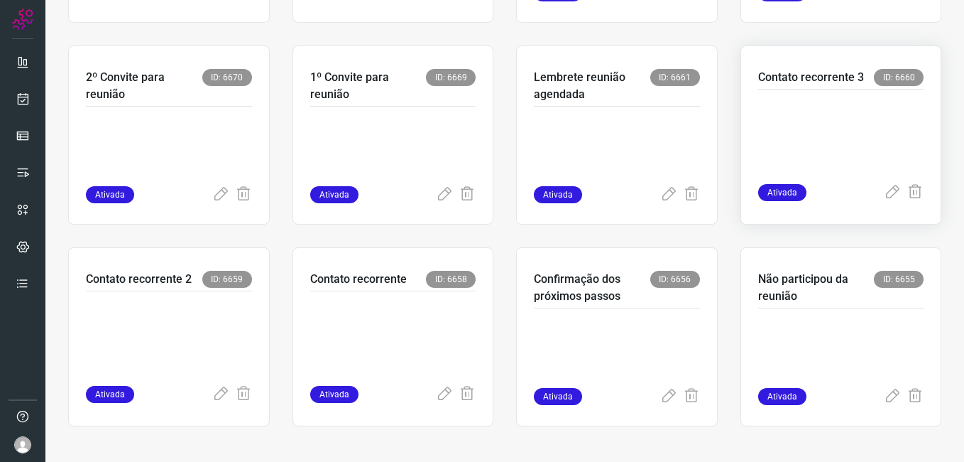
click at [805, 124] on p at bounding box center [841, 133] width 166 height 71
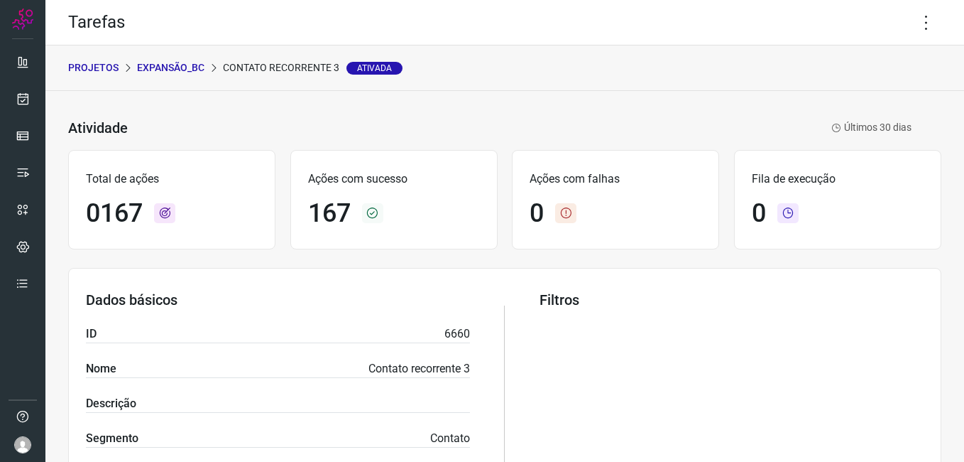
click at [153, 67] on p "Expansão_BC" at bounding box center [170, 67] width 67 height 15
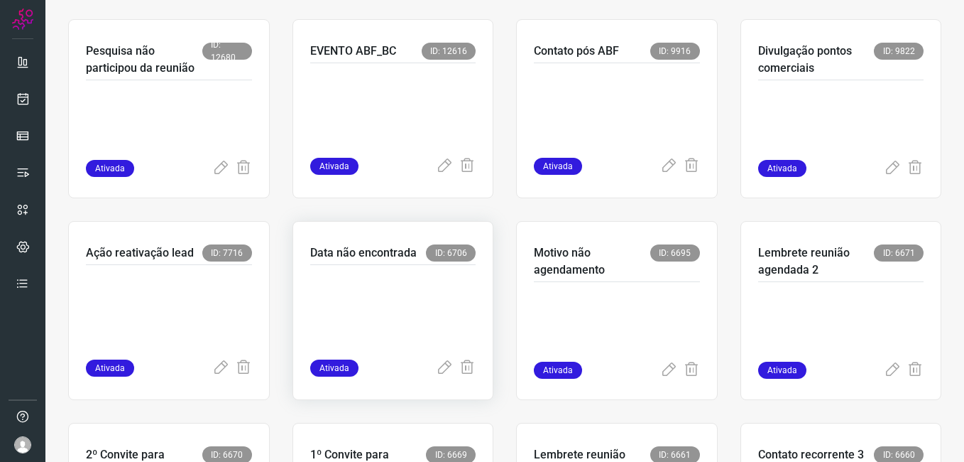
click at [371, 286] on p at bounding box center [393, 308] width 166 height 71
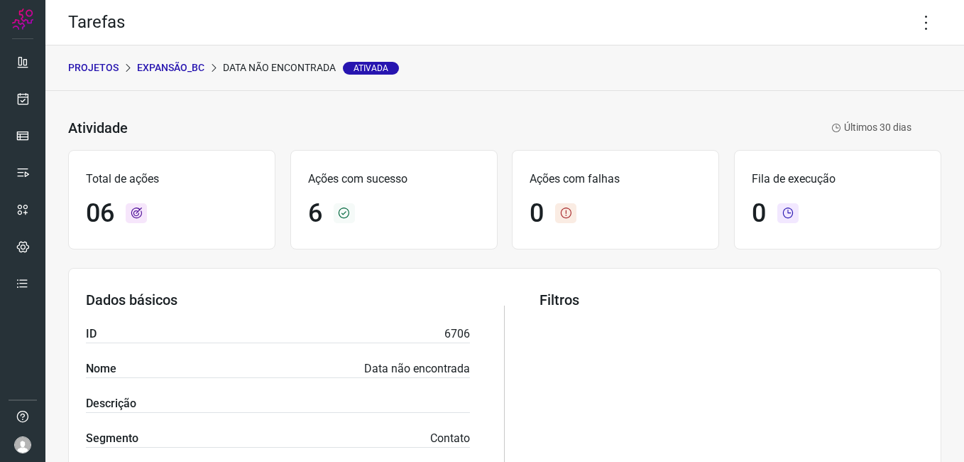
click at [170, 67] on p "Expansão_BC" at bounding box center [170, 67] width 67 height 15
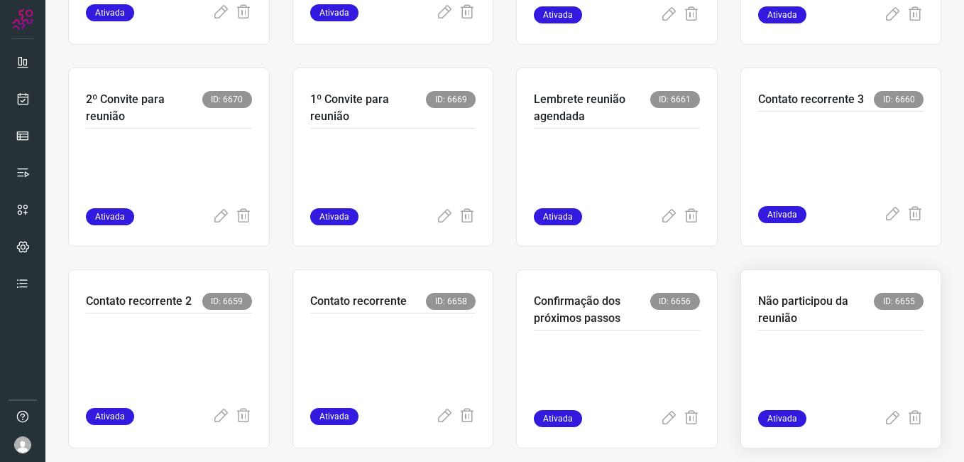
click at [758, 347] on p at bounding box center [841, 374] width 166 height 71
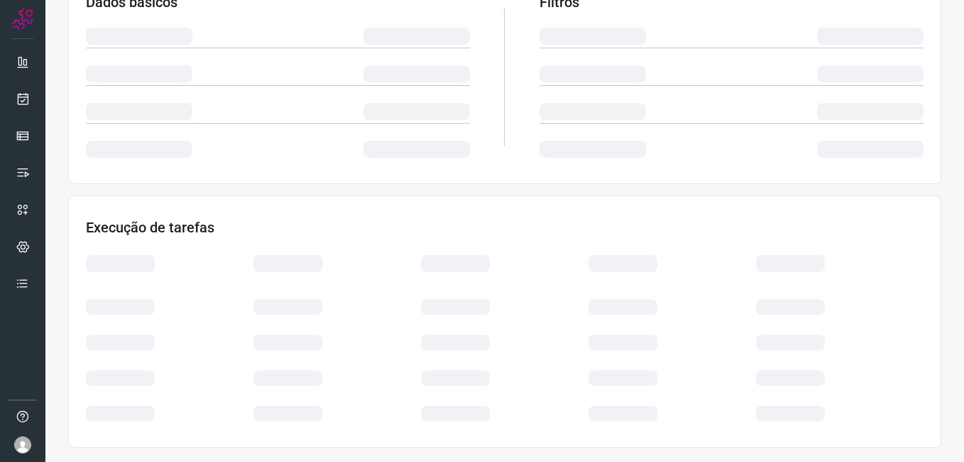
scroll to position [272, 0]
